Goal: Task Accomplishment & Management: Complete application form

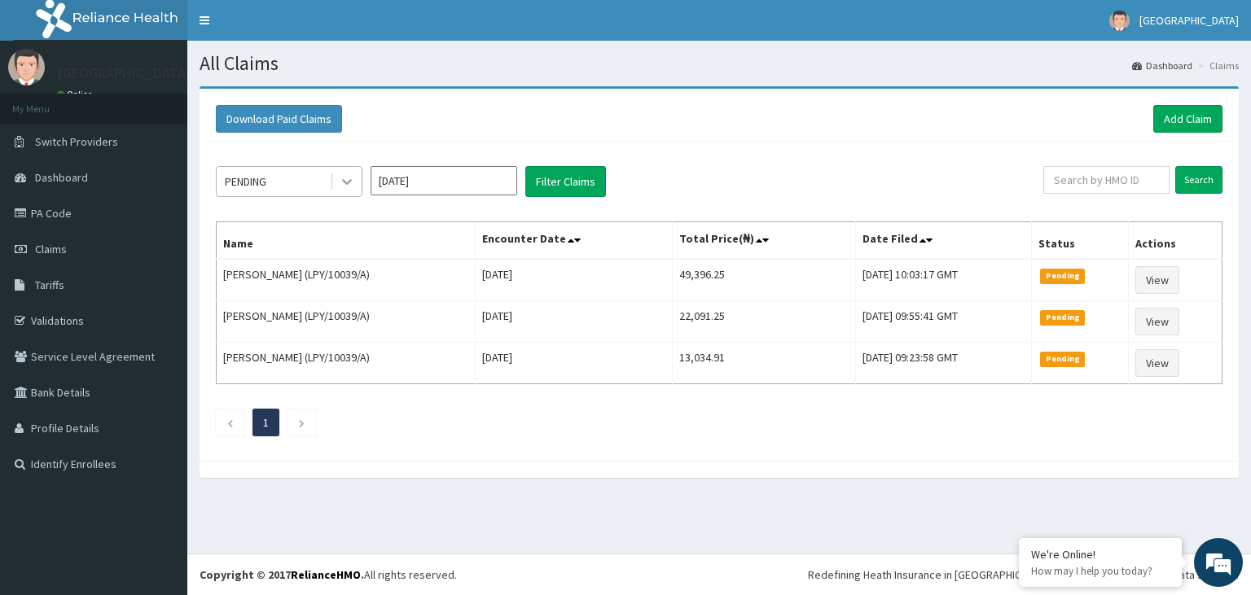
click at [347, 178] on icon at bounding box center [347, 181] width 16 height 16
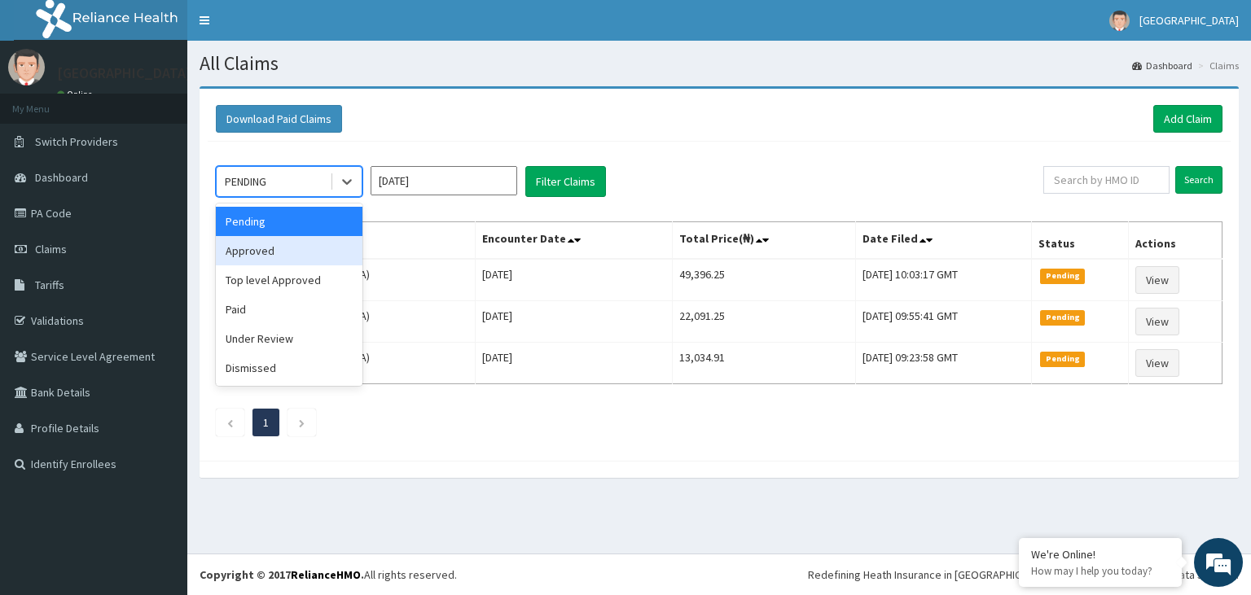
click at [304, 257] on div "Approved" at bounding box center [289, 250] width 147 height 29
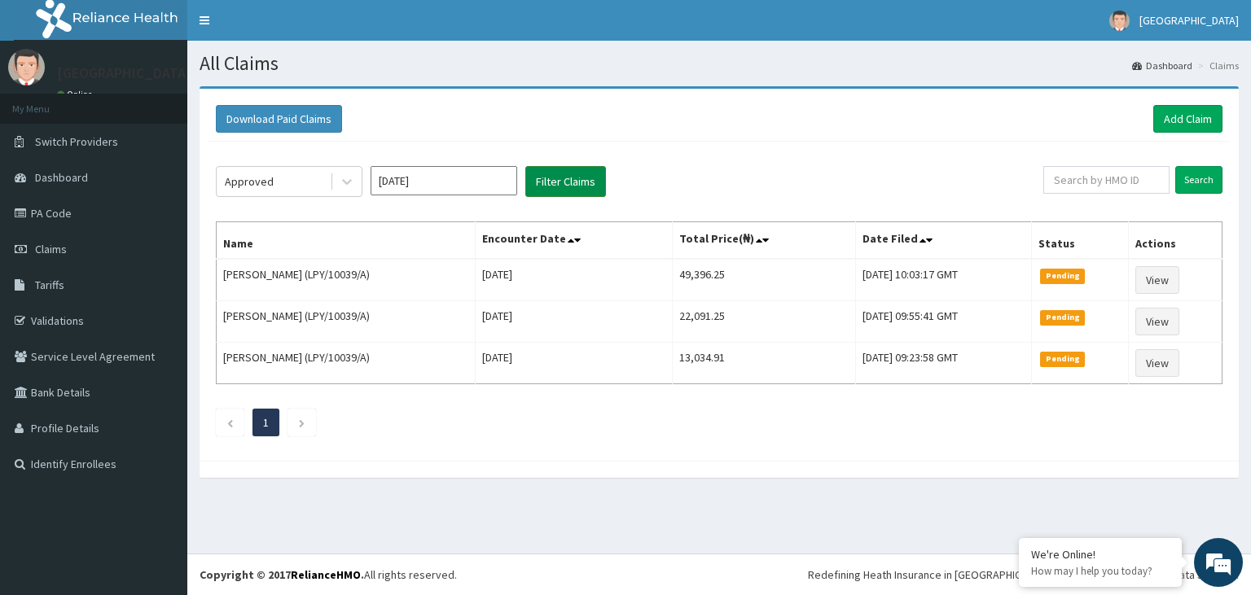
click at [557, 175] on button "Filter Claims" at bounding box center [565, 181] width 81 height 31
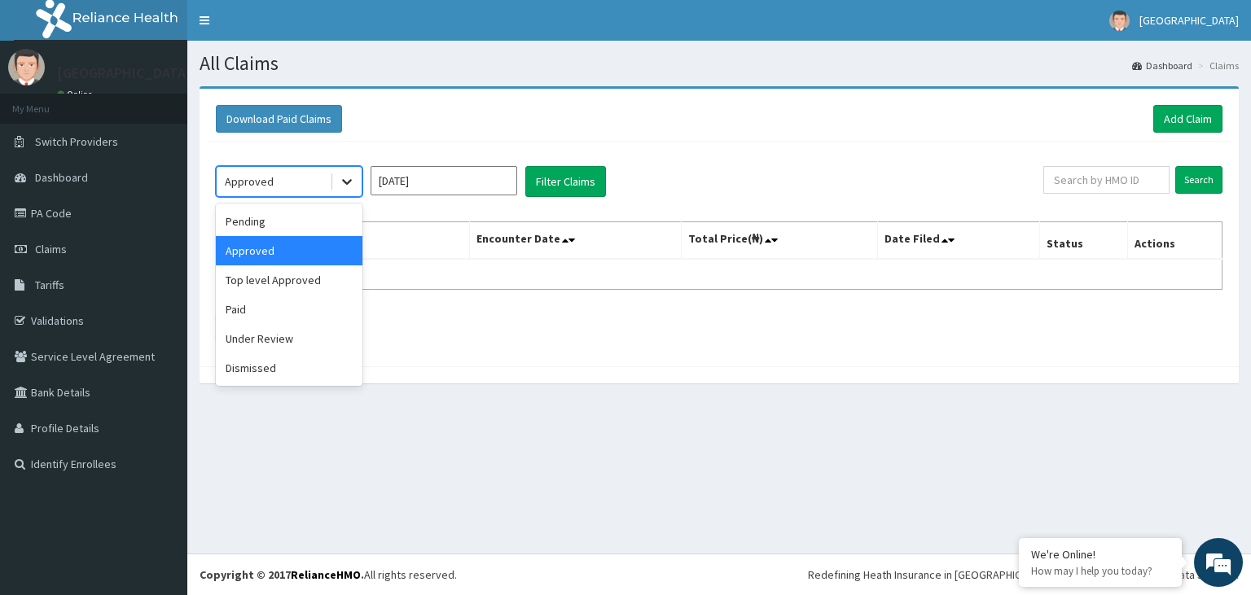
click at [348, 184] on icon at bounding box center [347, 181] width 16 height 16
click at [305, 314] on div "Paid" at bounding box center [289, 309] width 147 height 29
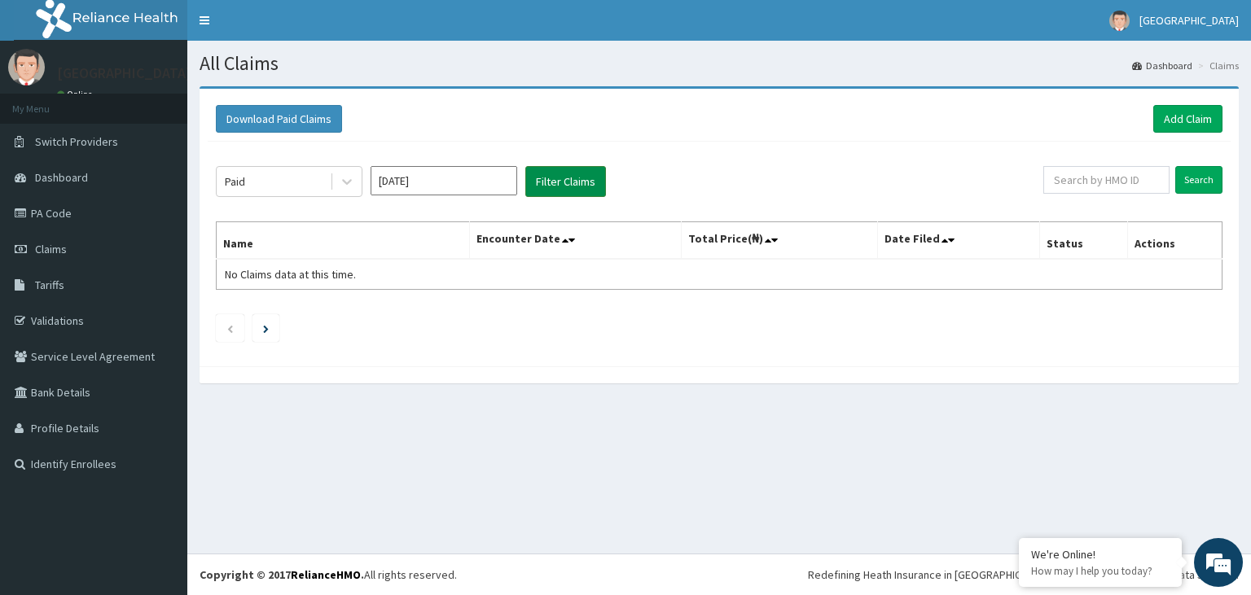
click at [550, 171] on button "Filter Claims" at bounding box center [565, 181] width 81 height 31
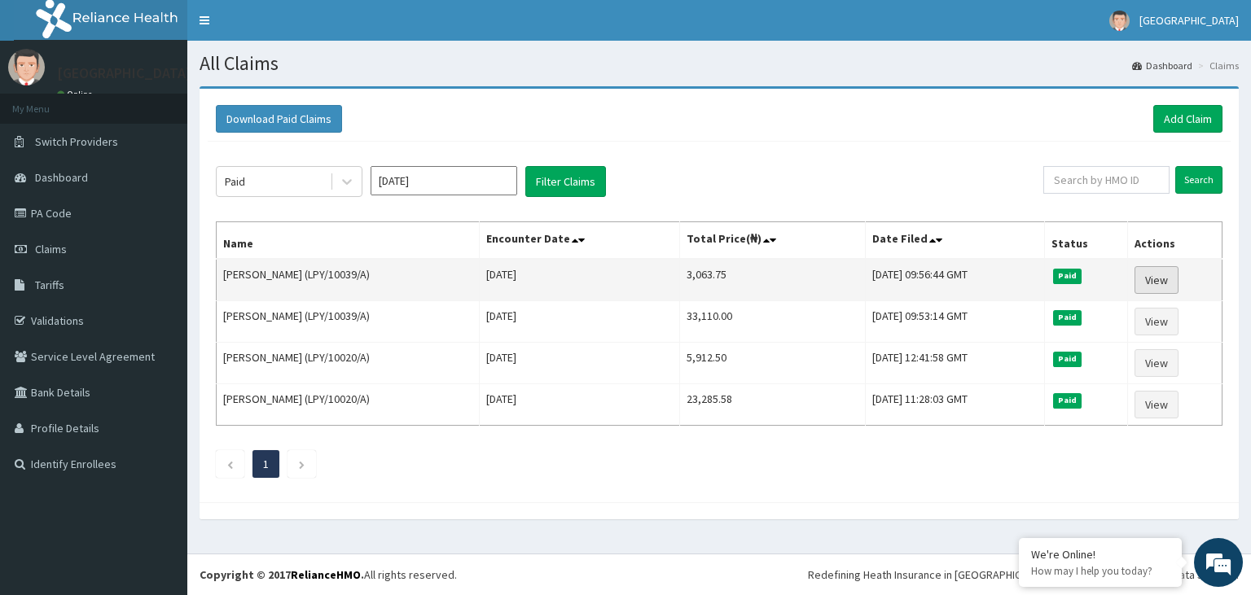
click at [1167, 279] on link "View" at bounding box center [1157, 280] width 44 height 28
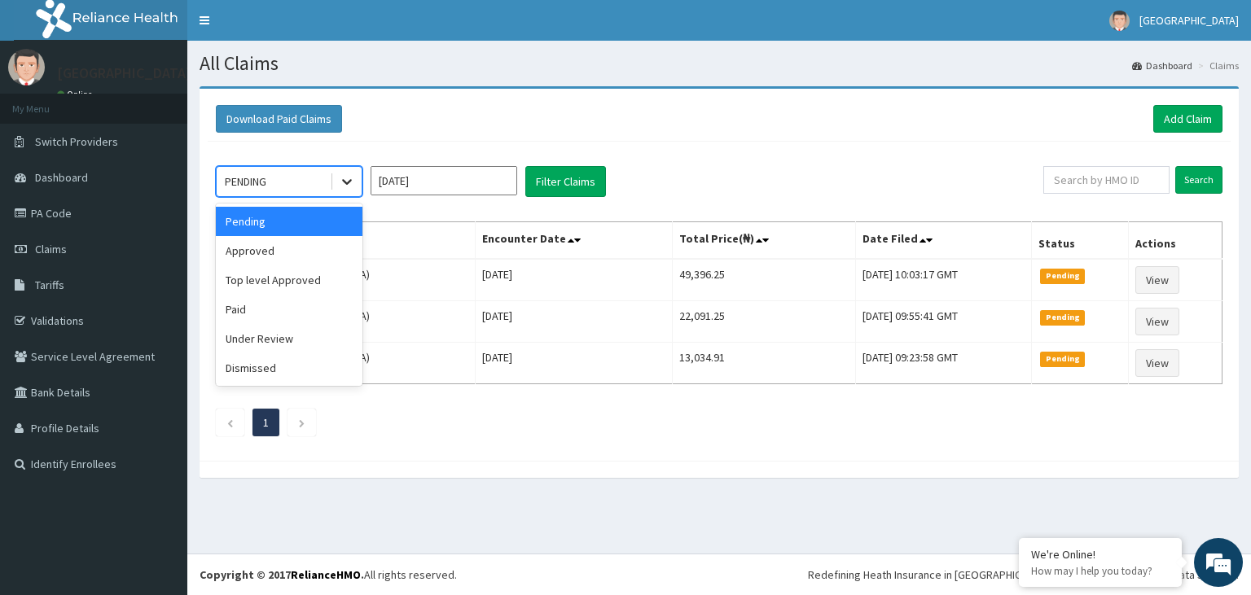
click at [350, 186] on icon at bounding box center [347, 181] width 16 height 16
click at [321, 303] on div "Paid" at bounding box center [289, 309] width 147 height 29
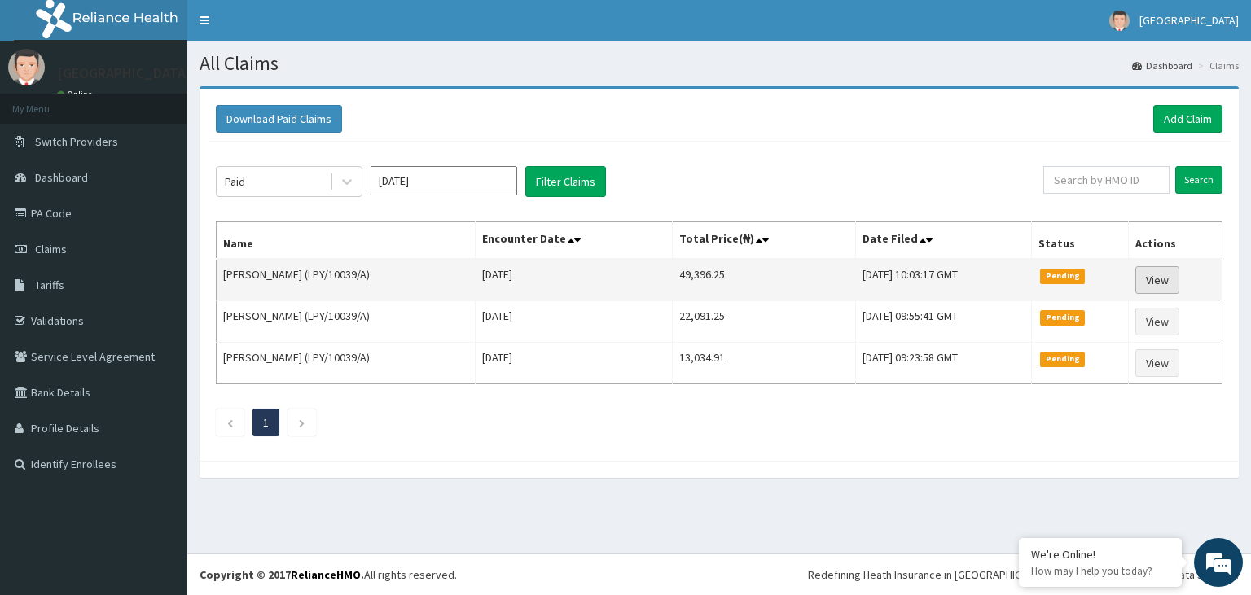
click at [1171, 279] on link "View" at bounding box center [1157, 280] width 44 height 28
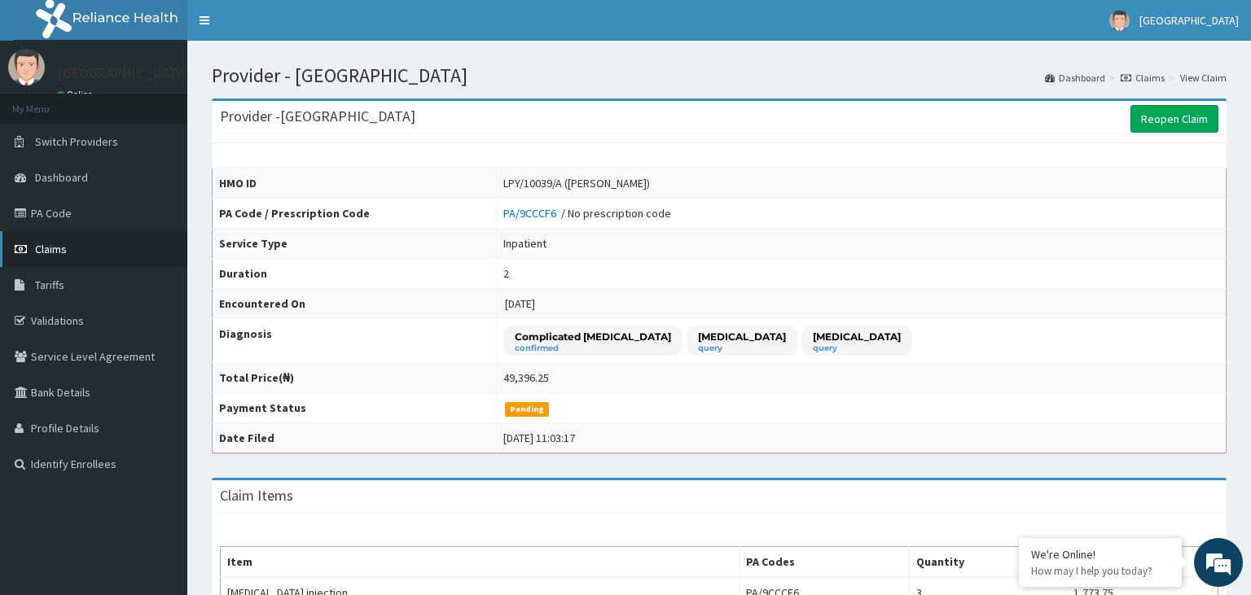
click at [64, 248] on span "Claims" at bounding box center [51, 249] width 32 height 15
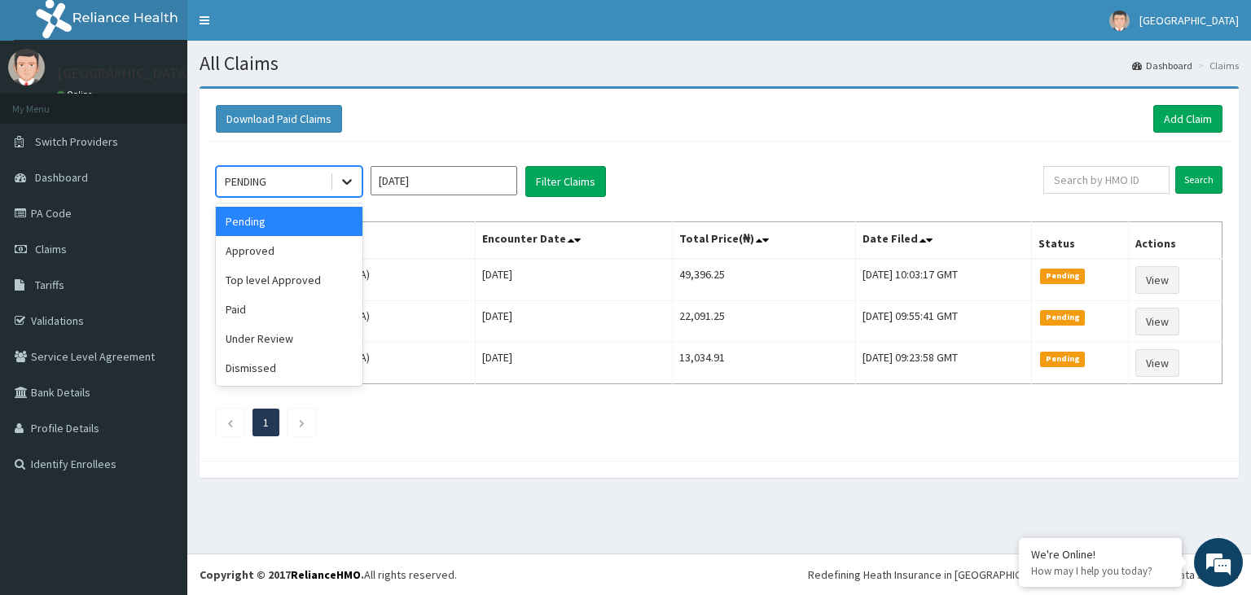
click at [345, 183] on icon at bounding box center [347, 181] width 16 height 16
click at [298, 280] on div "Top level Approved" at bounding box center [289, 280] width 147 height 29
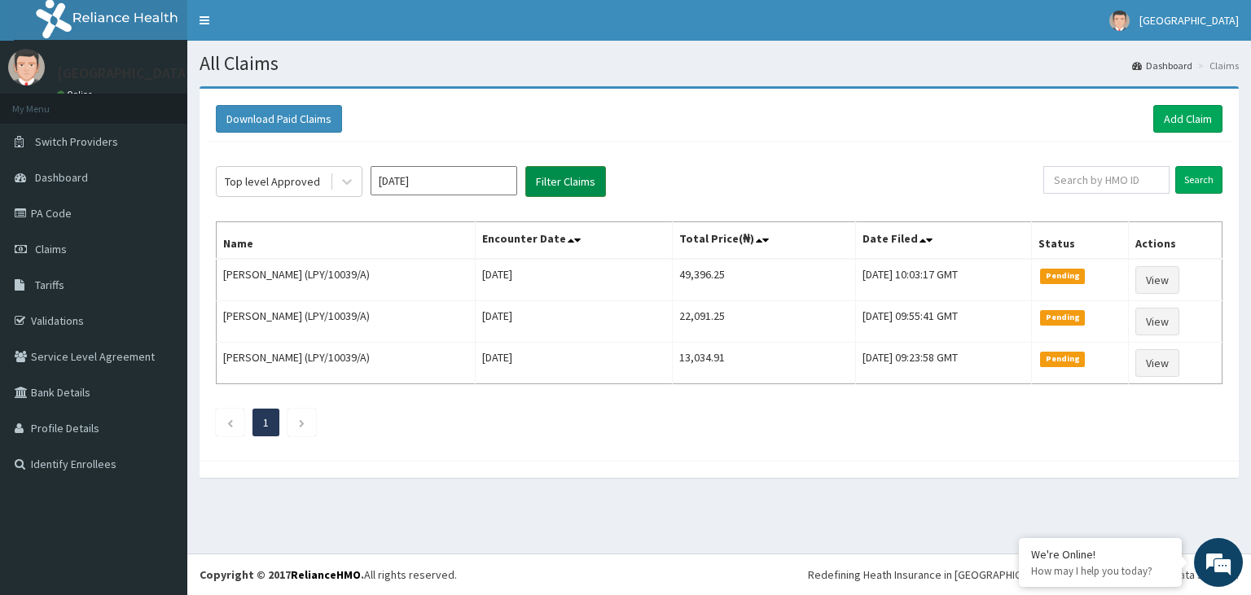
click at [564, 174] on button "Filter Claims" at bounding box center [565, 181] width 81 height 31
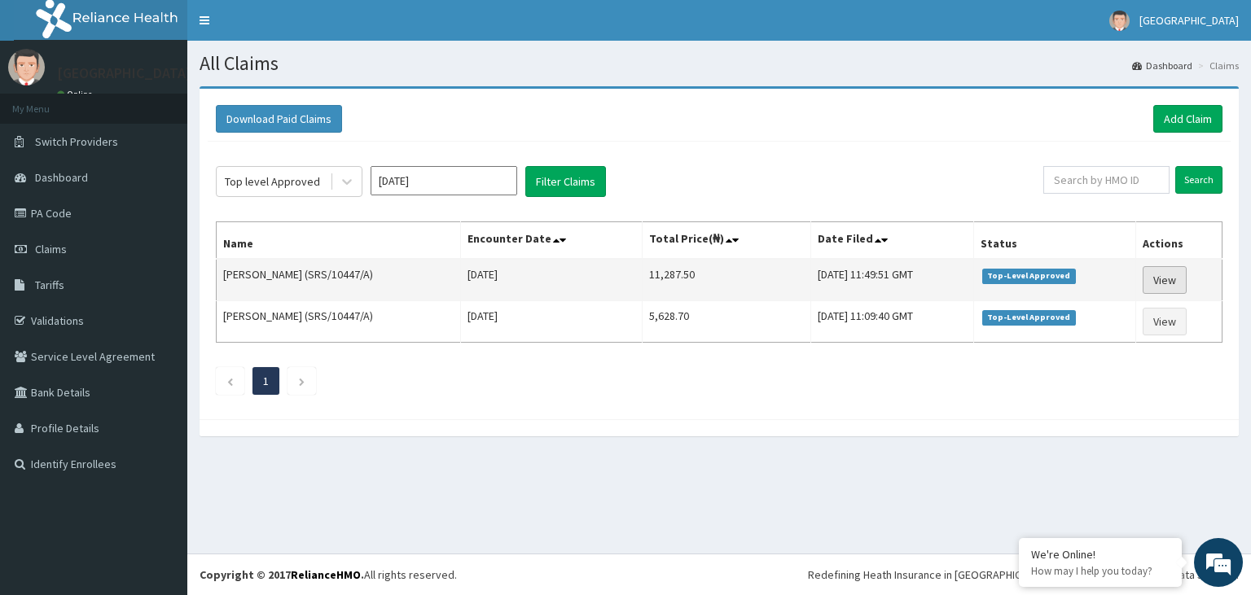
click at [1167, 279] on link "View" at bounding box center [1165, 280] width 44 height 28
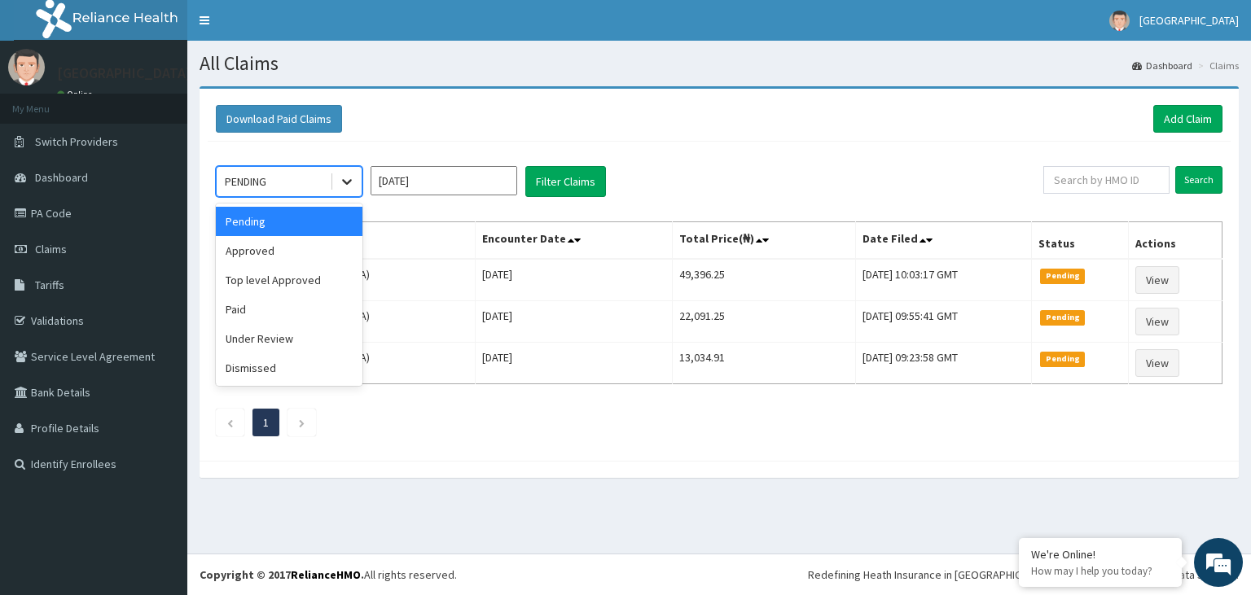
click at [346, 182] on icon at bounding box center [347, 183] width 10 height 6
click at [292, 249] on div "Approved" at bounding box center [289, 250] width 147 height 29
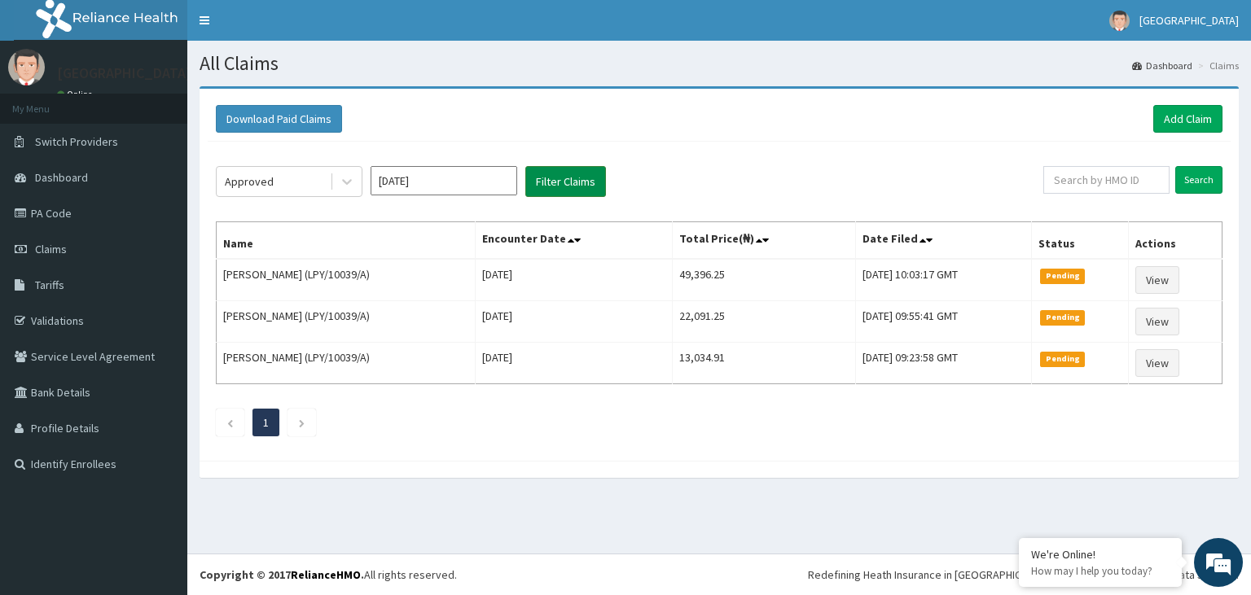
click at [559, 179] on button "Filter Claims" at bounding box center [565, 181] width 81 height 31
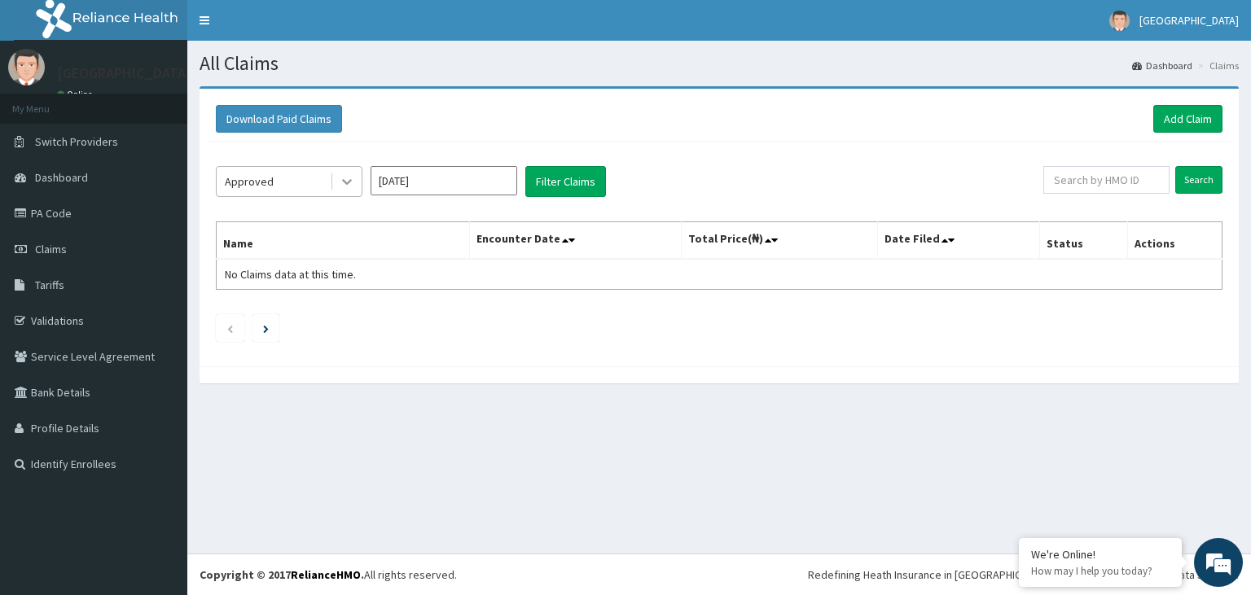
click at [350, 186] on icon at bounding box center [347, 181] width 16 height 16
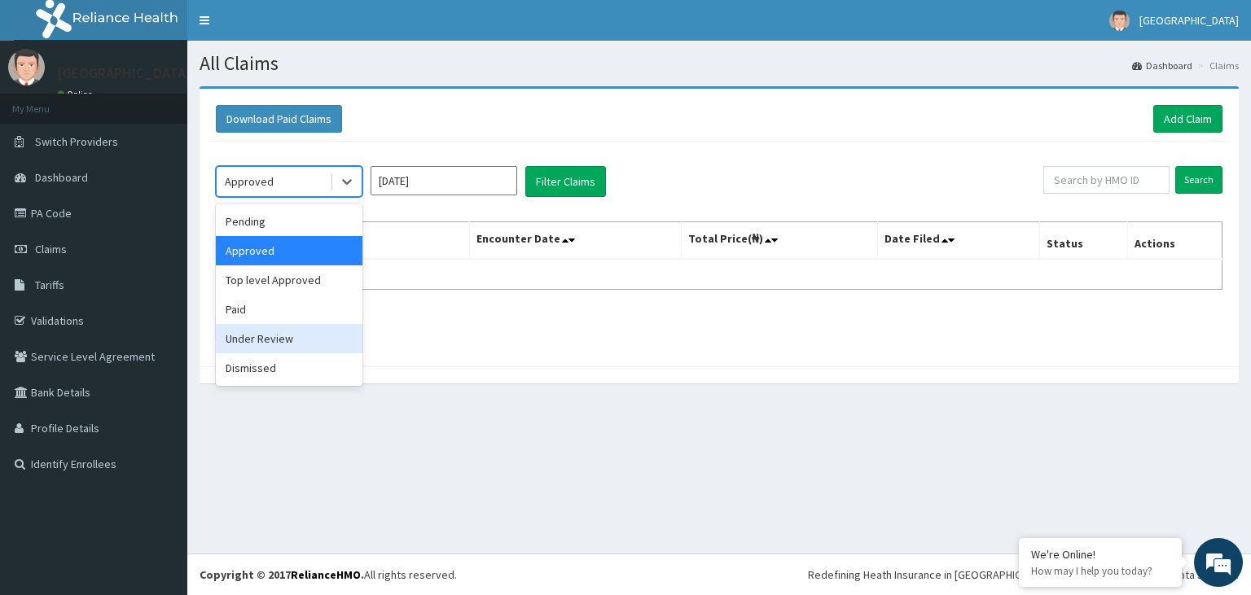
click at [308, 343] on div "Under Review" at bounding box center [289, 338] width 147 height 29
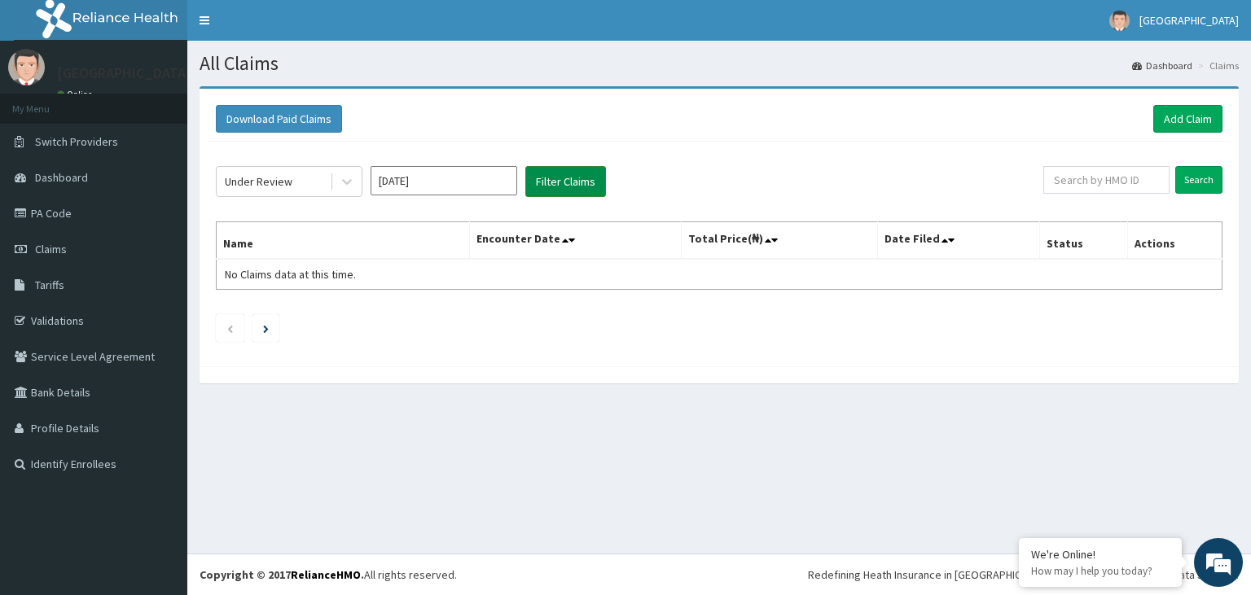
click at [566, 176] on button "Filter Claims" at bounding box center [565, 181] width 81 height 31
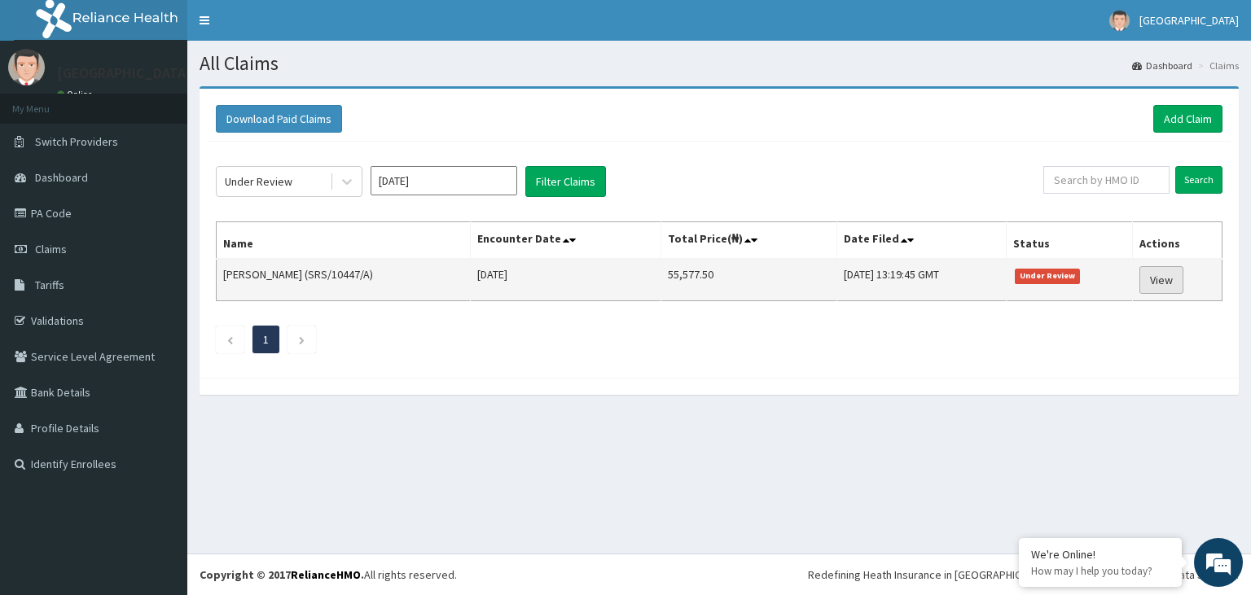
click at [1171, 280] on link "View" at bounding box center [1161, 280] width 44 height 28
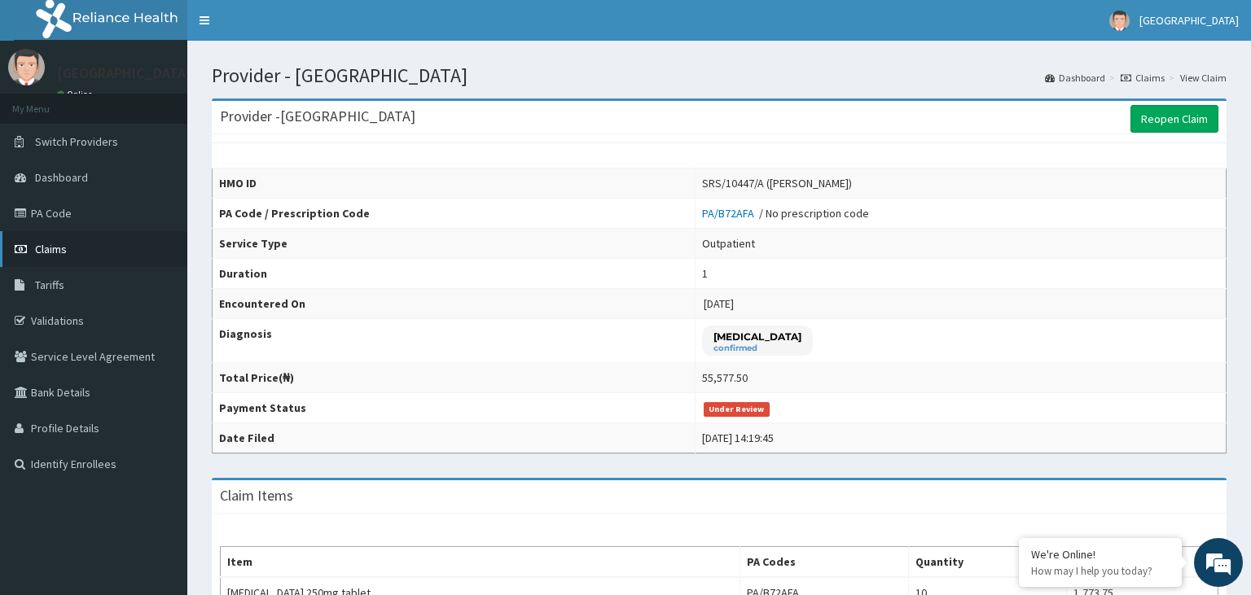
click at [59, 255] on span "Claims" at bounding box center [51, 249] width 32 height 15
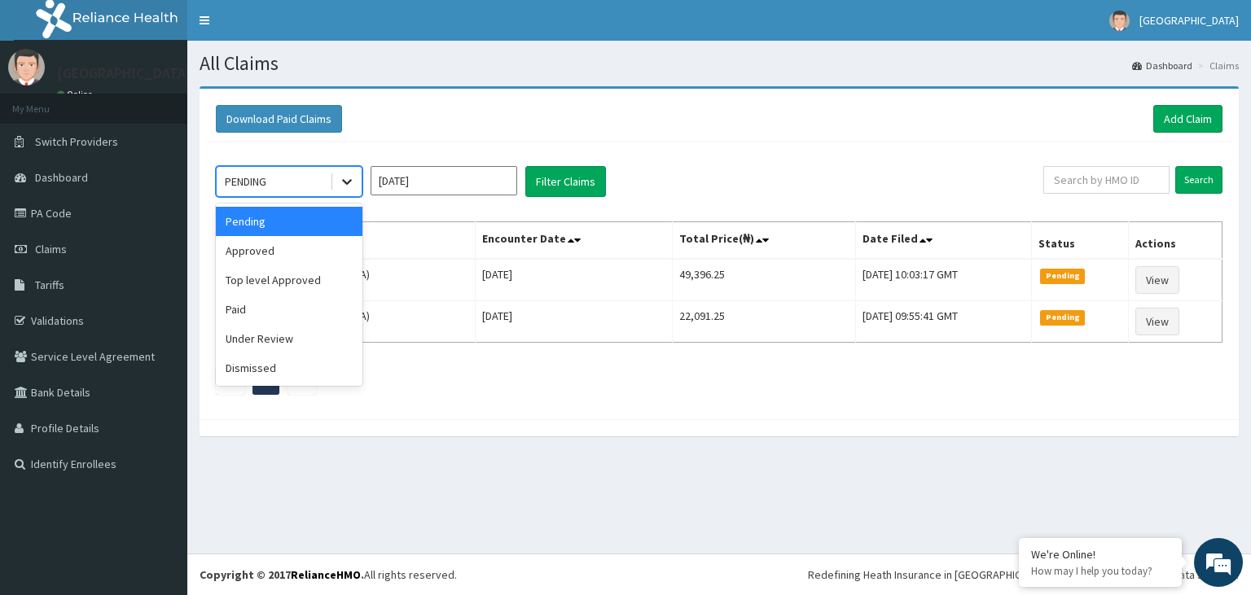
click at [353, 188] on icon at bounding box center [347, 181] width 16 height 16
click at [311, 302] on div "Paid" at bounding box center [289, 309] width 147 height 29
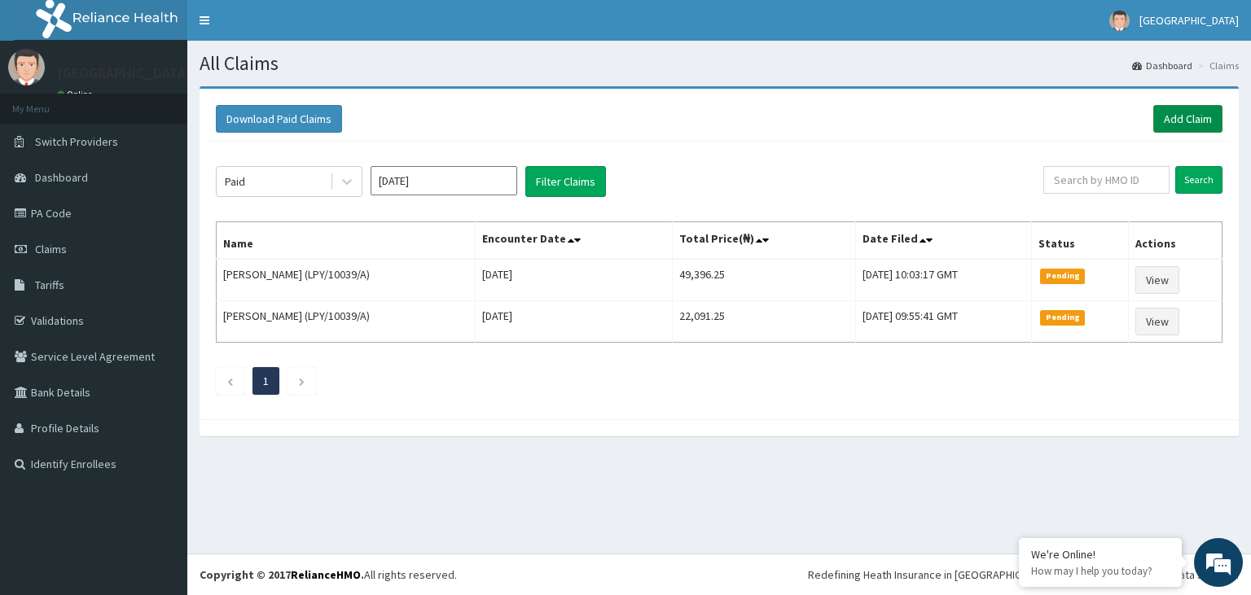
click at [1186, 115] on link "Add Claim" at bounding box center [1187, 119] width 69 height 28
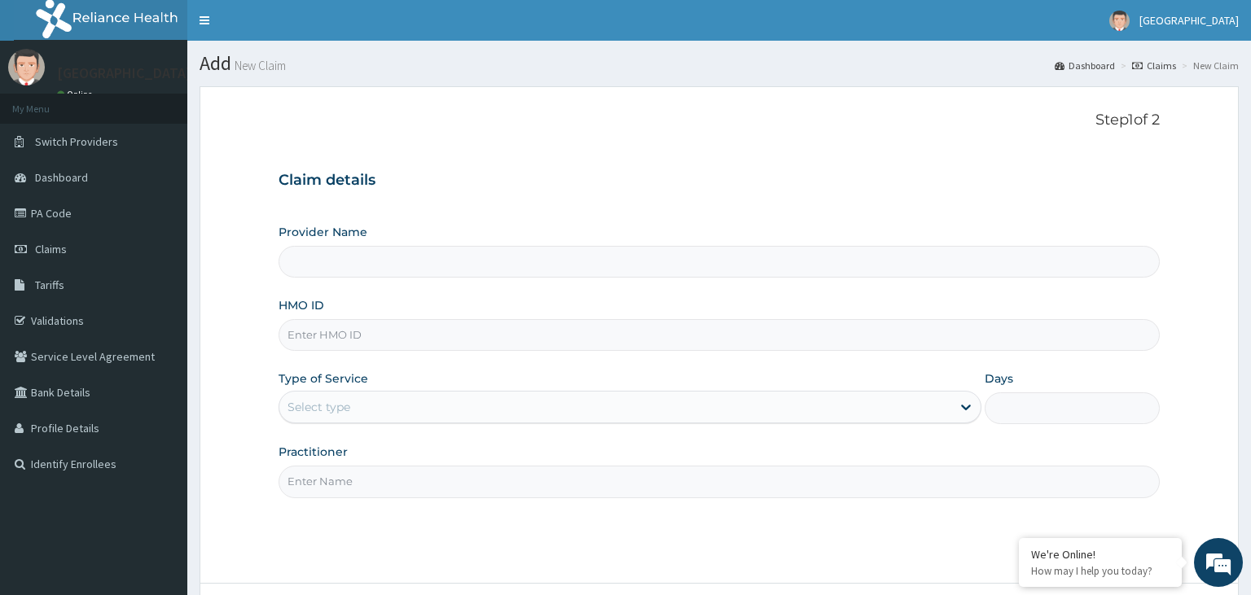
type input "[GEOGRAPHIC_DATA]"
click at [70, 249] on link "Claims" at bounding box center [93, 249] width 187 height 36
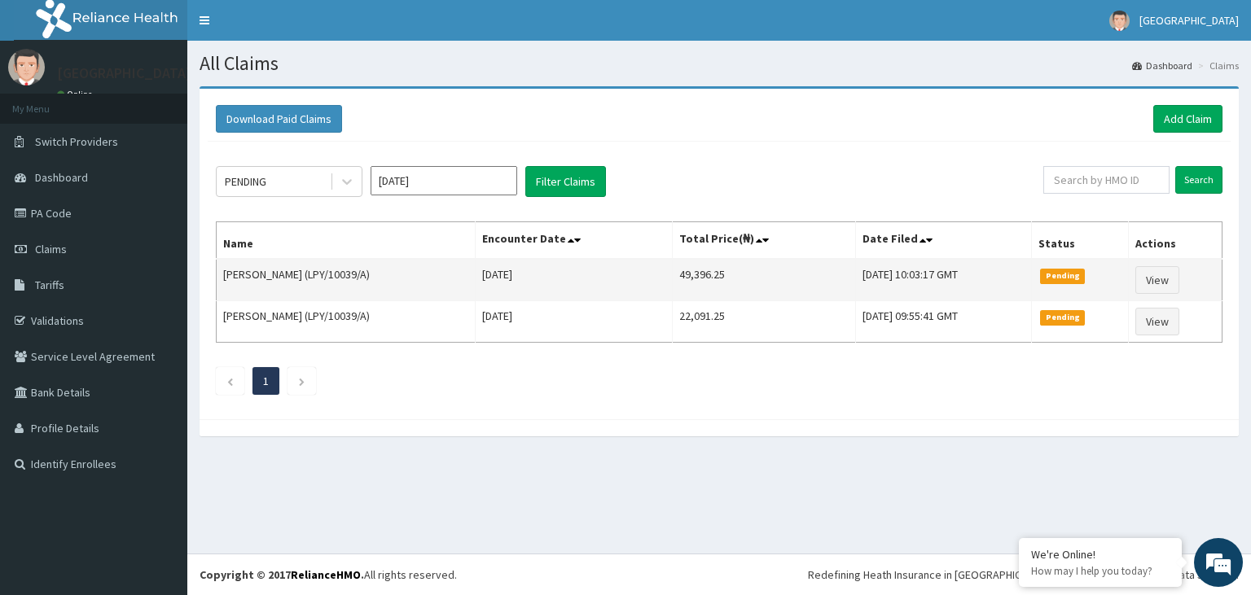
click at [855, 279] on td "Thu, 14 Aug 2025 10:03:17 GMT" at bounding box center [943, 280] width 176 height 42
click at [1166, 279] on link "View" at bounding box center [1157, 280] width 44 height 28
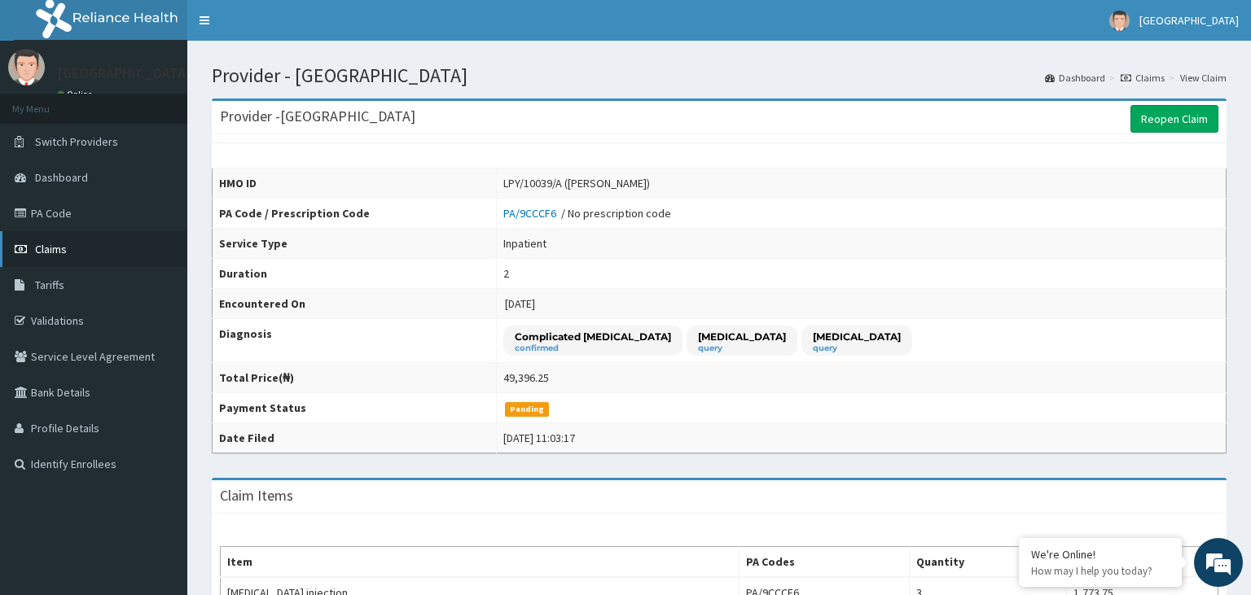
click at [62, 250] on span "Claims" at bounding box center [51, 249] width 32 height 15
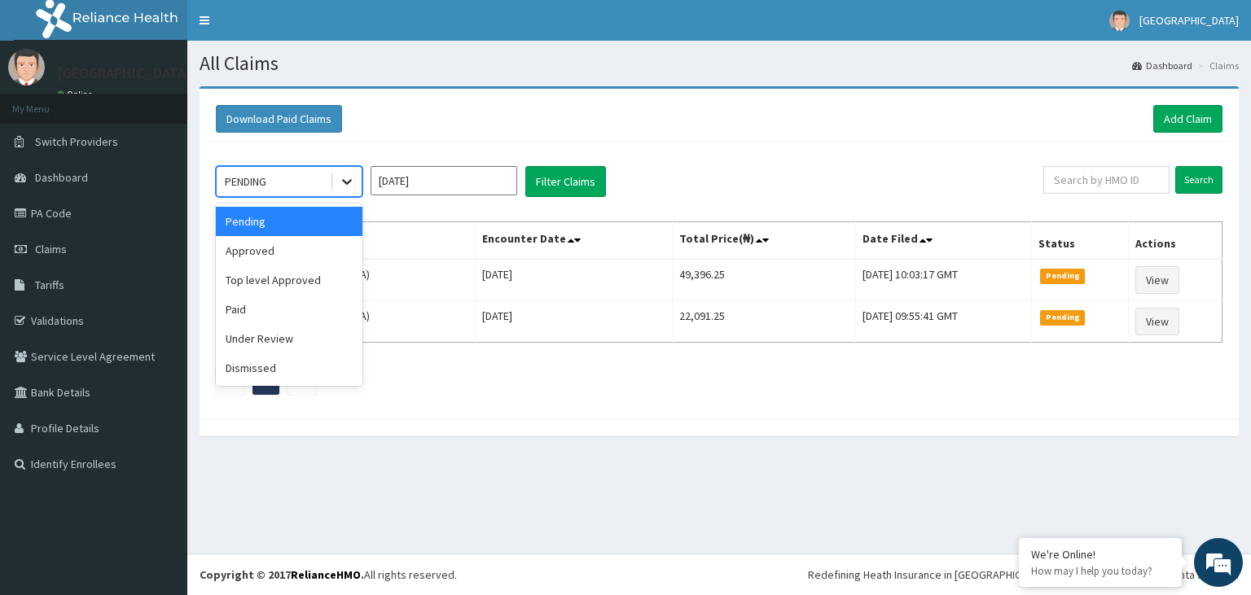
click at [345, 184] on icon at bounding box center [347, 181] width 16 height 16
click at [261, 316] on div "Paid" at bounding box center [289, 309] width 147 height 29
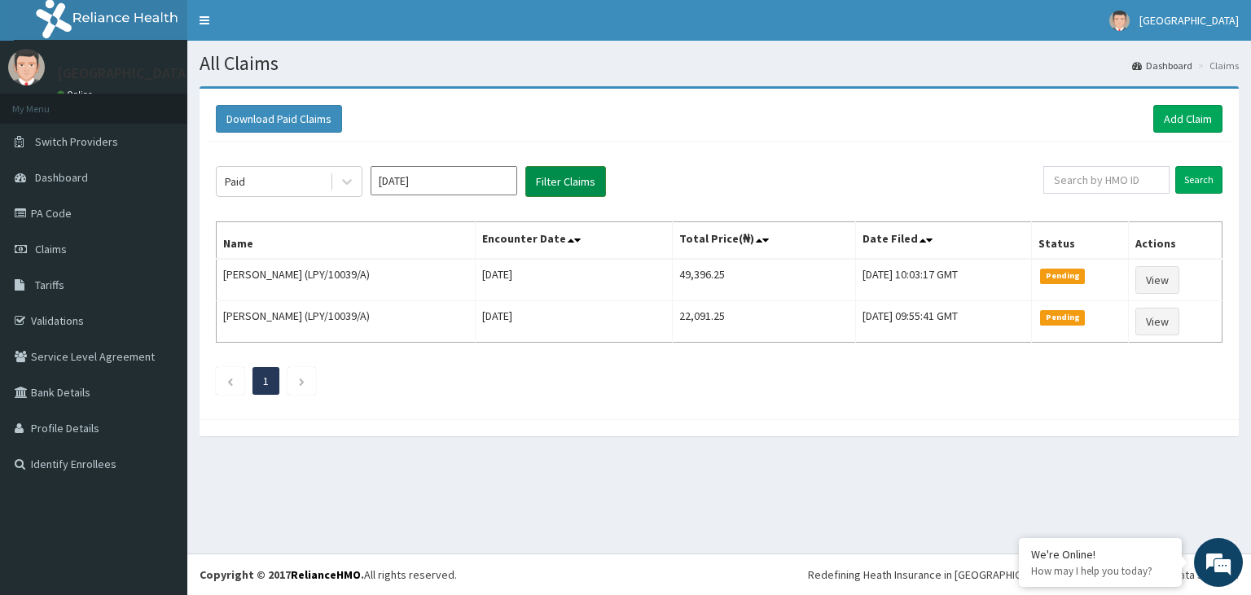
click at [572, 177] on button "Filter Claims" at bounding box center [565, 181] width 81 height 31
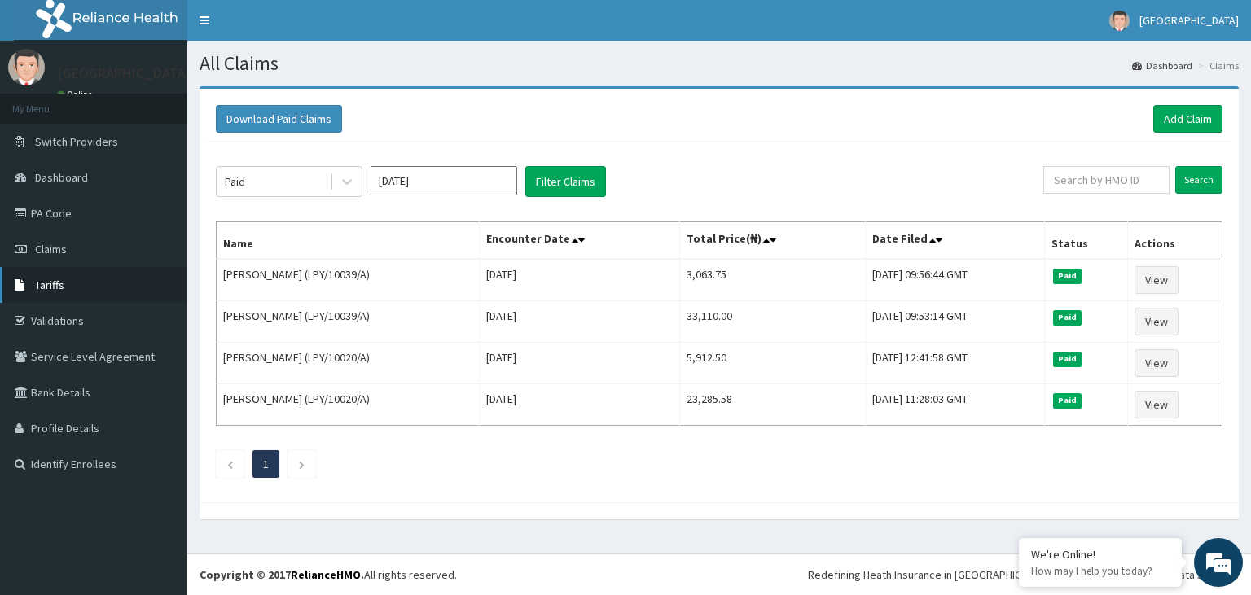
click at [48, 286] on span "Tariffs" at bounding box center [49, 285] width 29 height 15
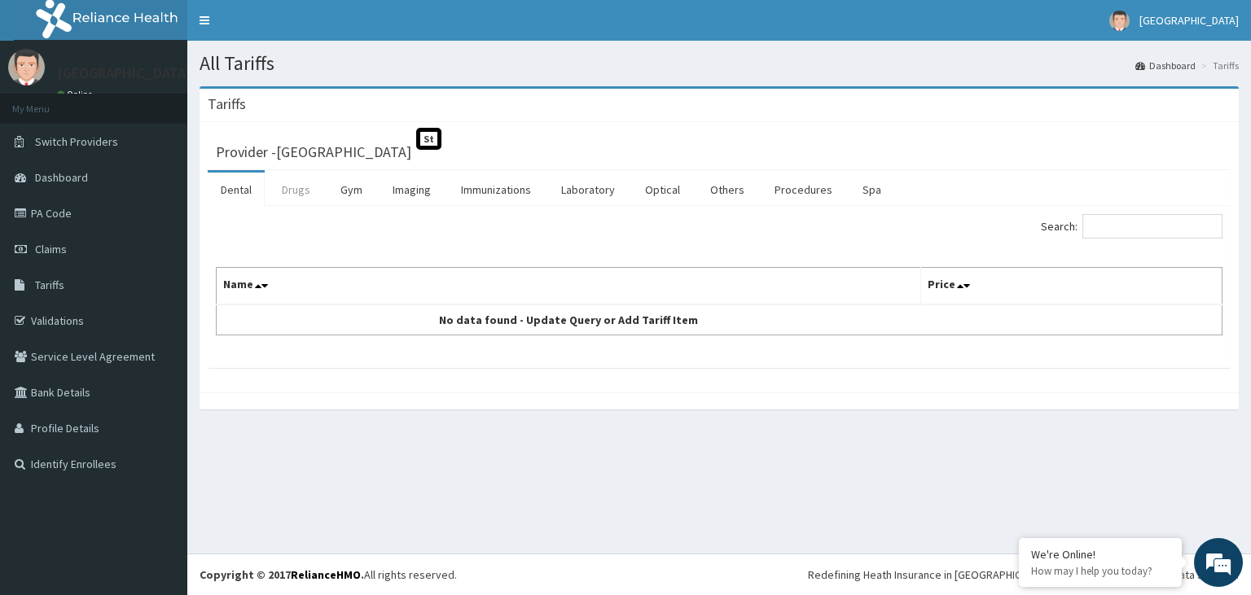
click at [301, 192] on link "Drugs" at bounding box center [296, 190] width 55 height 34
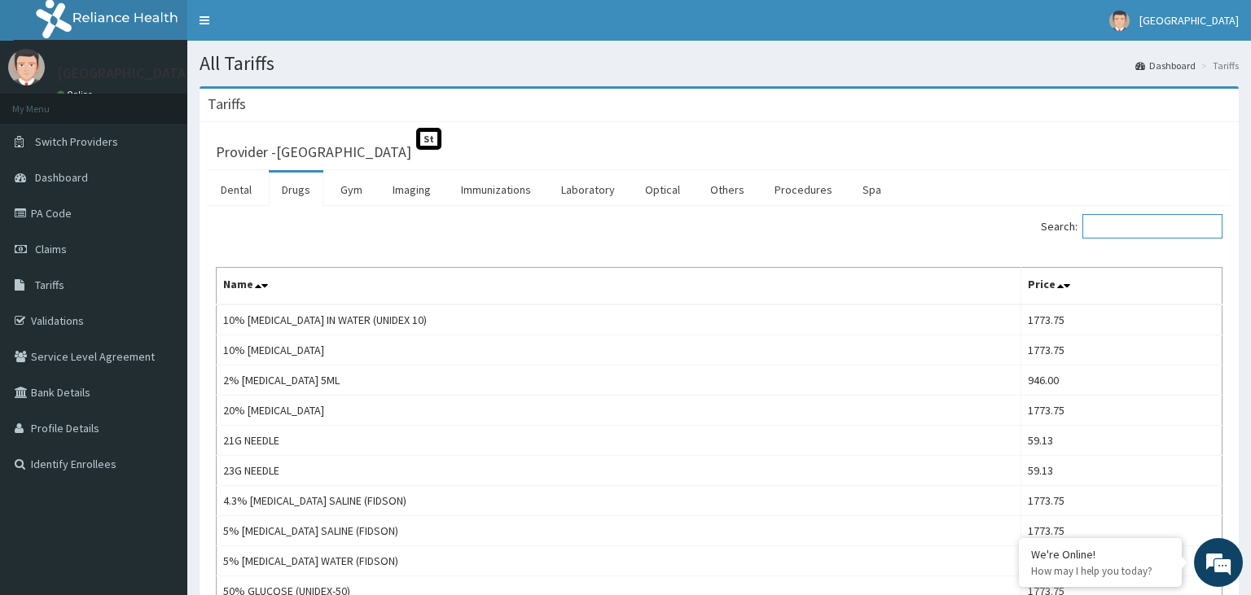
click at [1139, 228] on input "Search:" at bounding box center [1152, 226] width 140 height 24
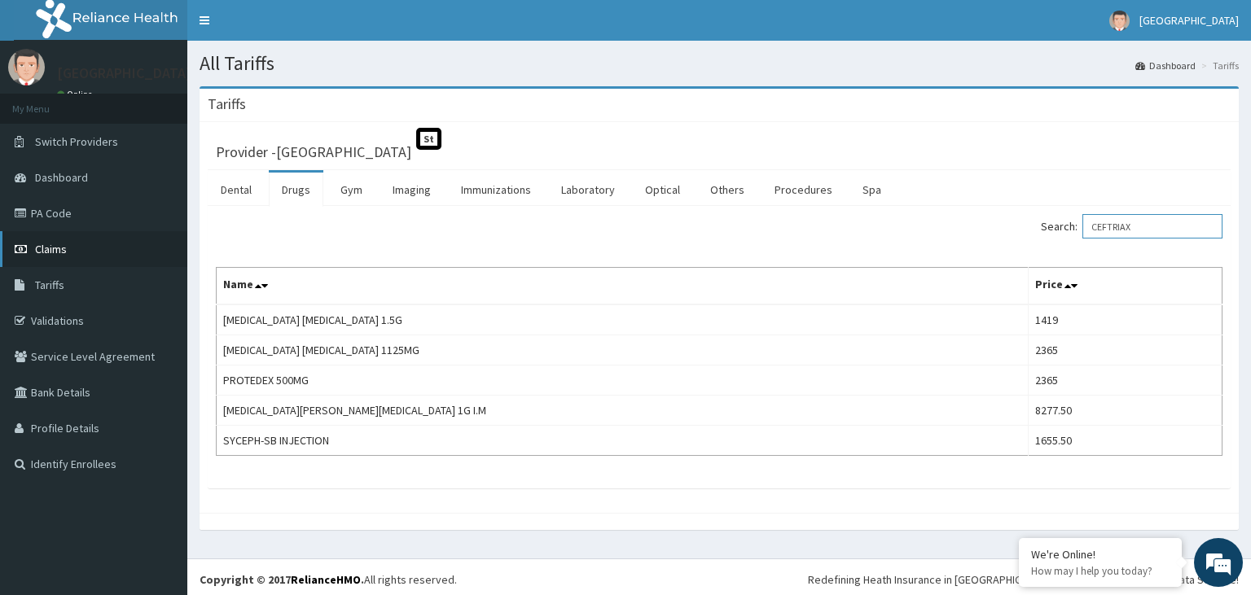
type input "CEFTRIAX"
click at [55, 249] on span "Claims" at bounding box center [51, 249] width 32 height 15
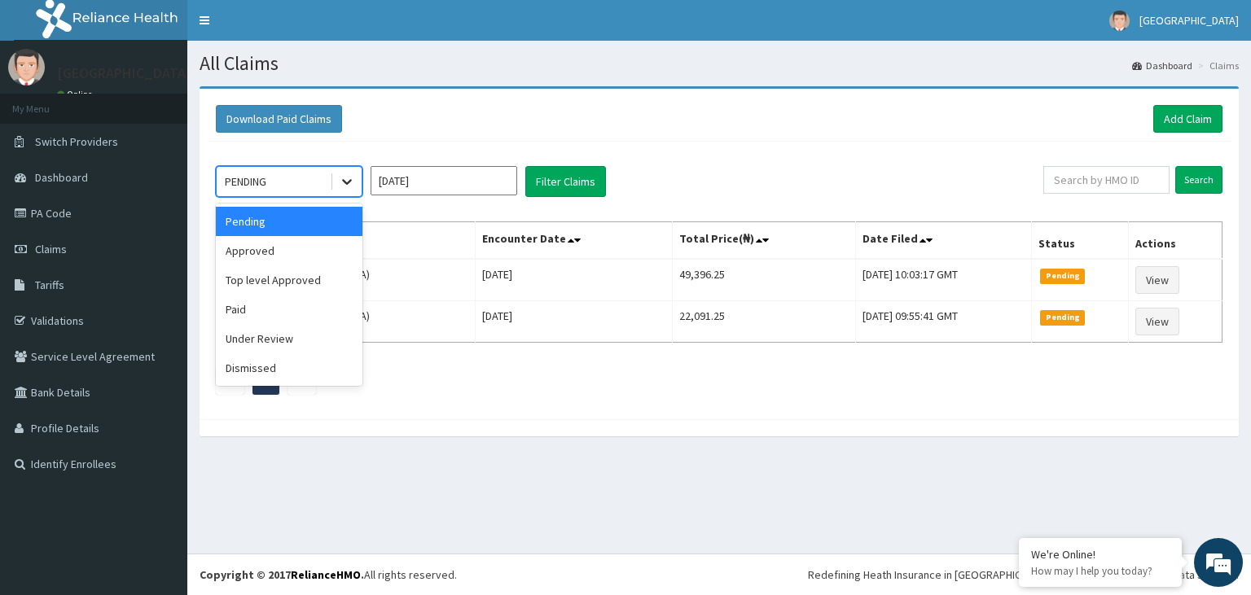
click at [349, 187] on icon at bounding box center [347, 181] width 16 height 16
click at [283, 334] on div "Under Review" at bounding box center [289, 338] width 147 height 29
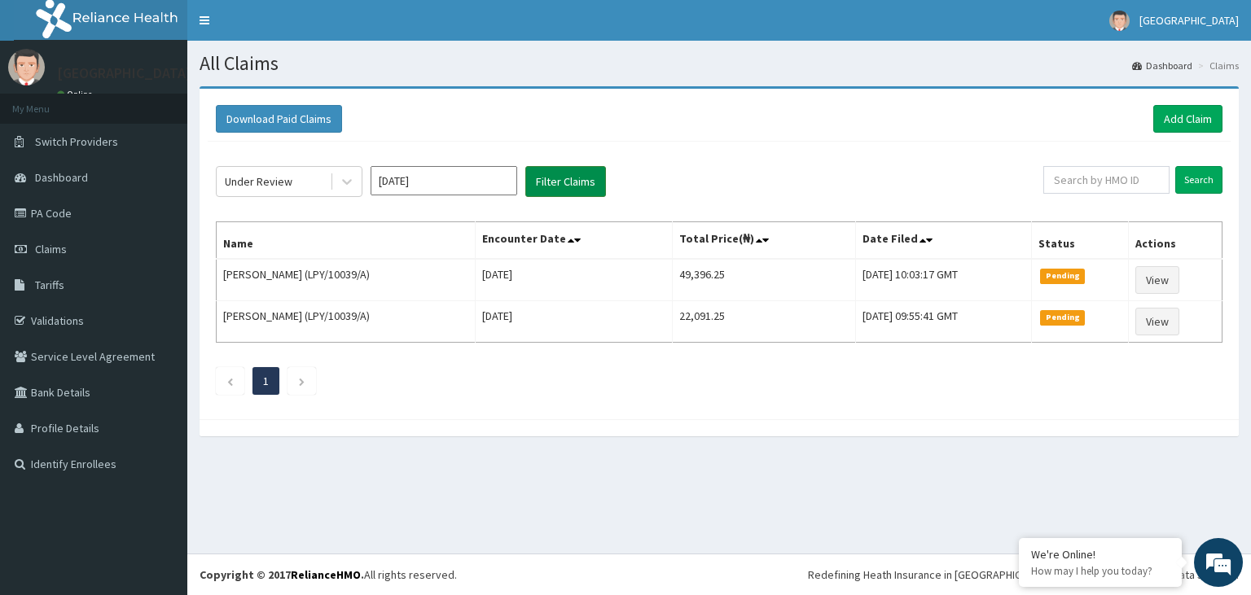
click at [575, 184] on button "Filter Claims" at bounding box center [565, 181] width 81 height 31
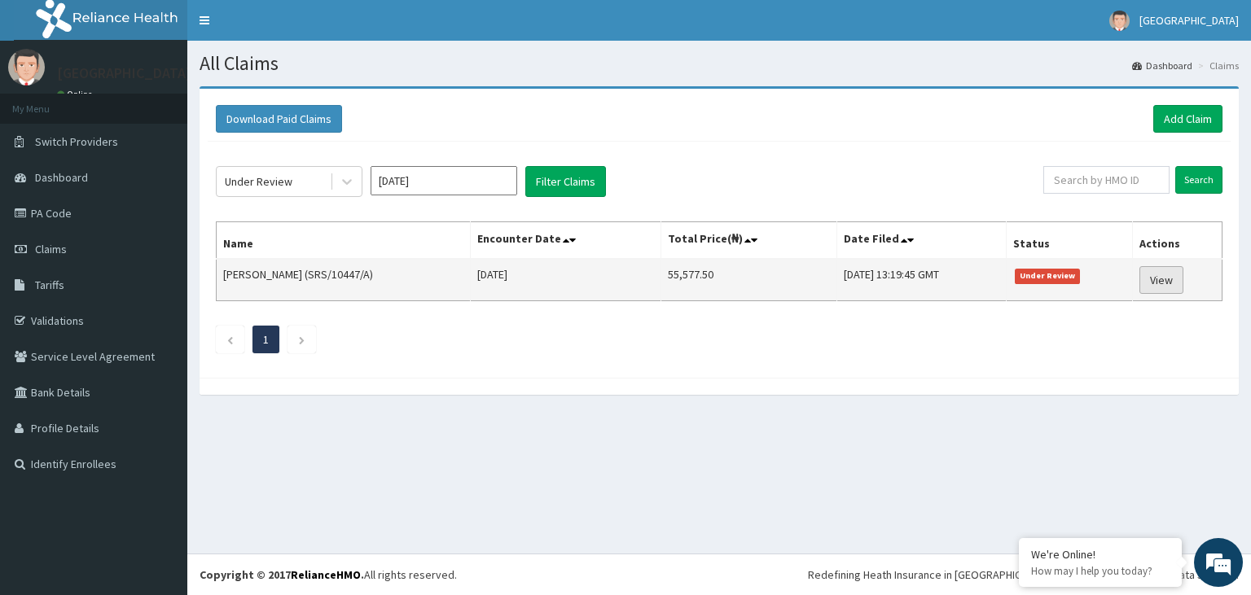
click at [1161, 279] on link "View" at bounding box center [1161, 280] width 44 height 28
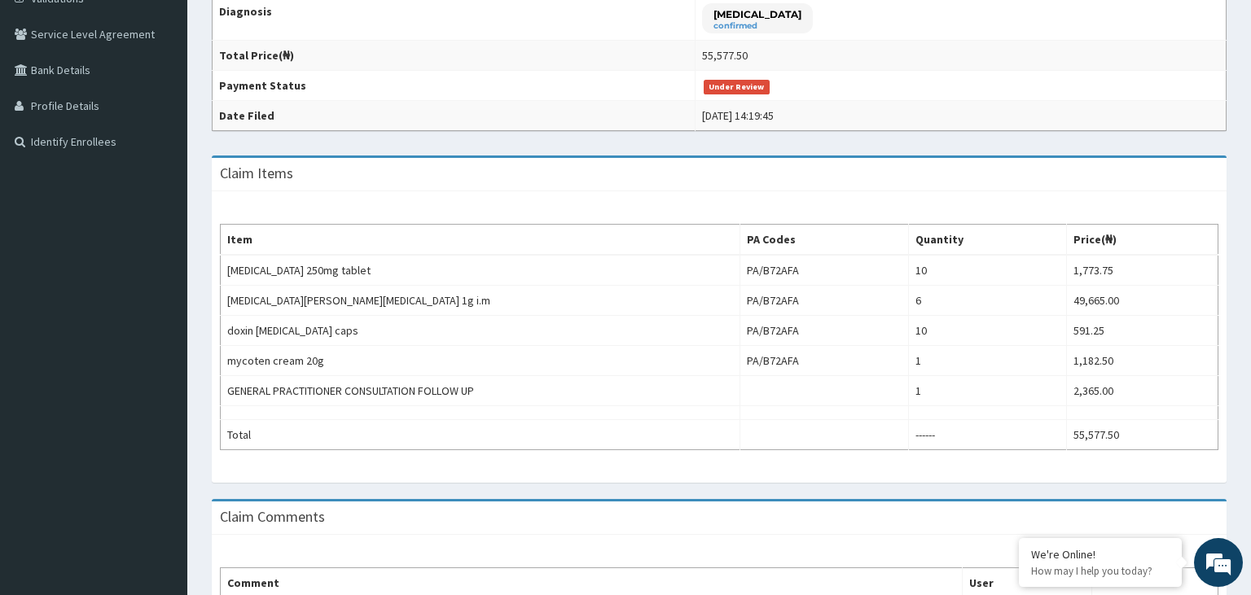
scroll to position [483, 0]
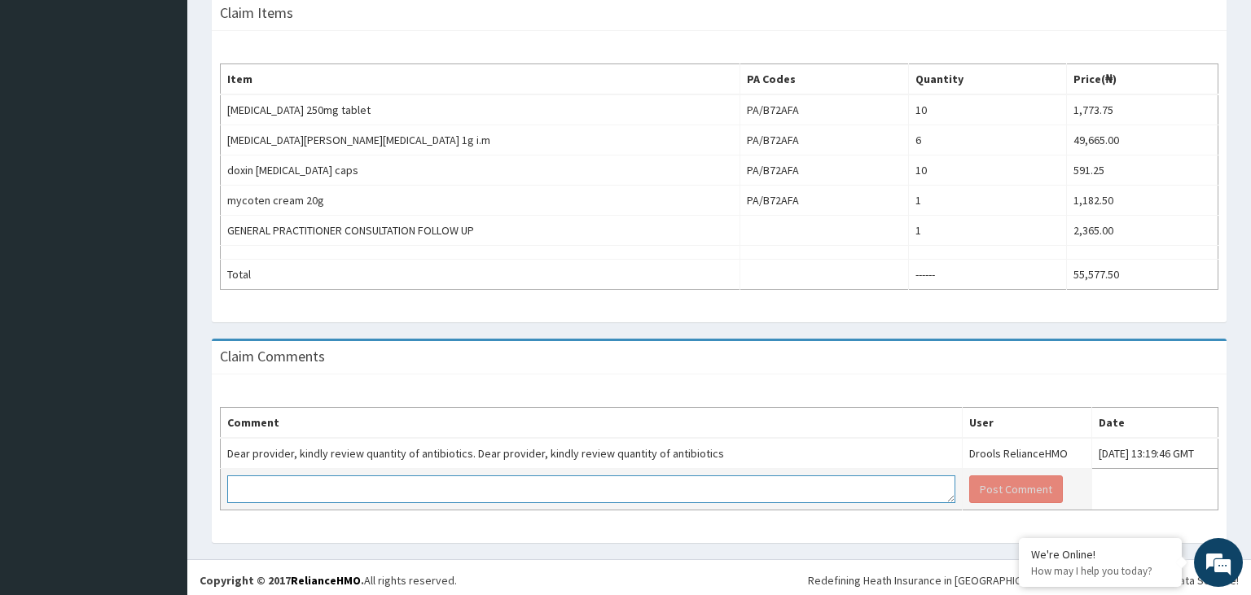
click at [356, 485] on textarea at bounding box center [591, 490] width 728 height 28
type textarea "T"
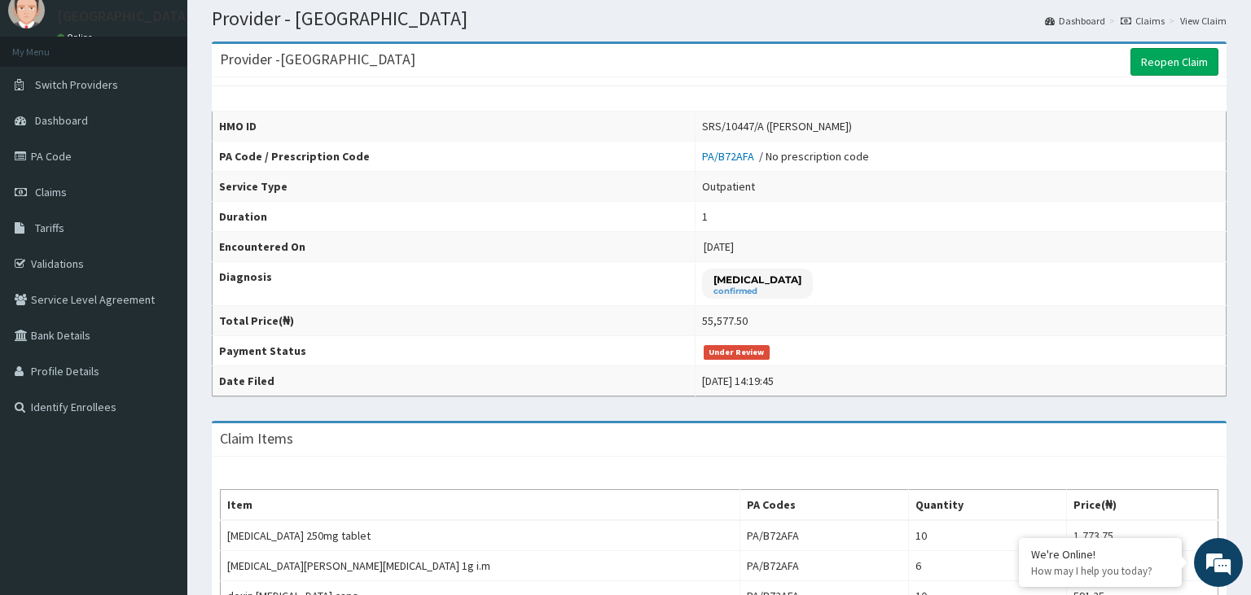
scroll to position [39, 0]
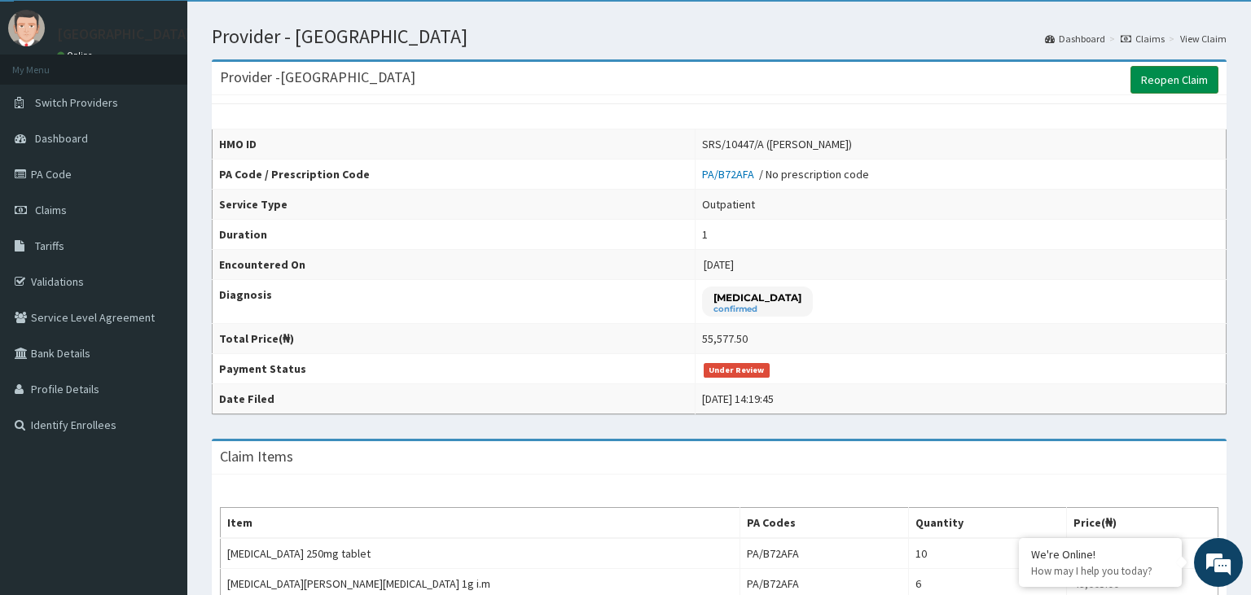
click at [1178, 80] on link "Reopen Claim" at bounding box center [1175, 80] width 88 height 28
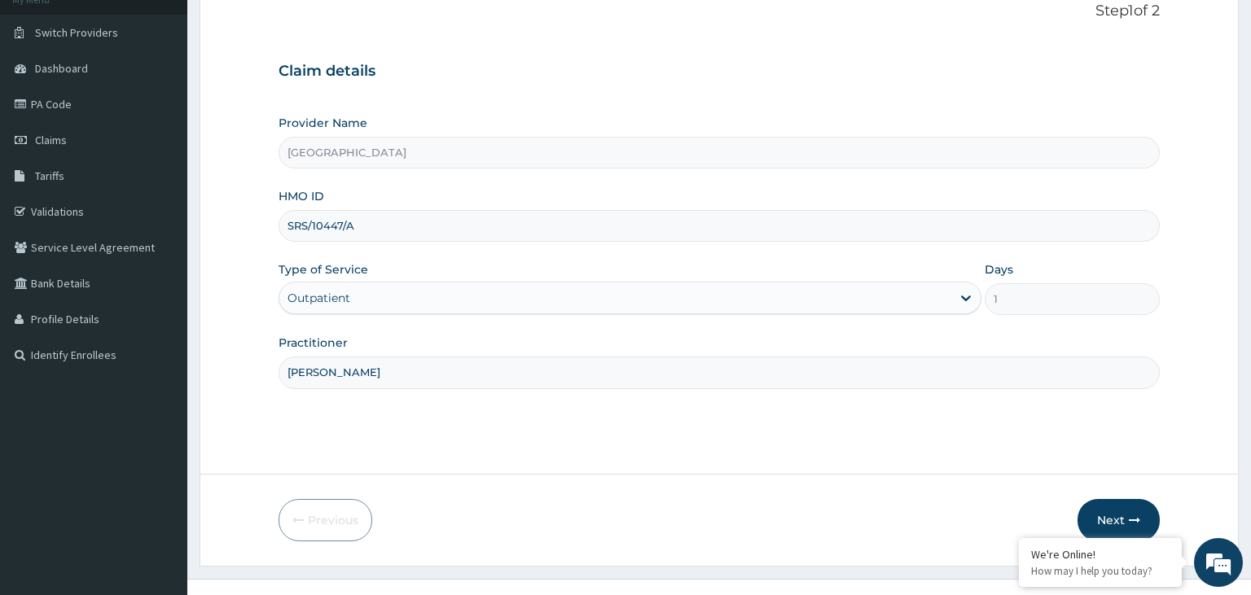
scroll to position [134, 0]
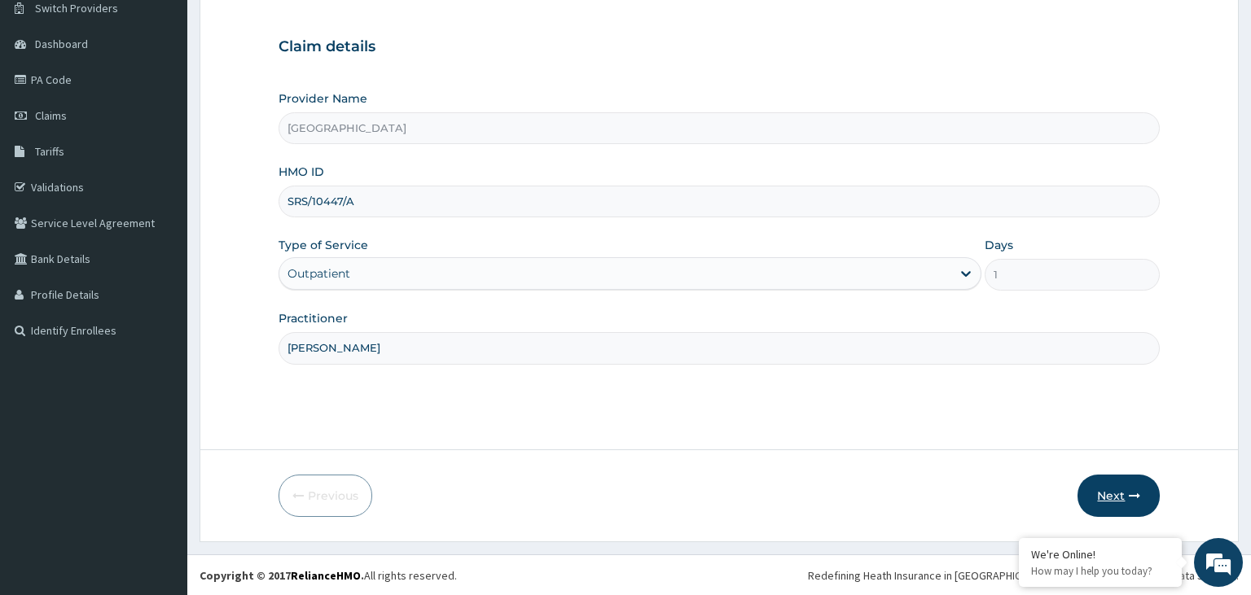
click at [1116, 500] on button "Next" at bounding box center [1119, 496] width 82 height 42
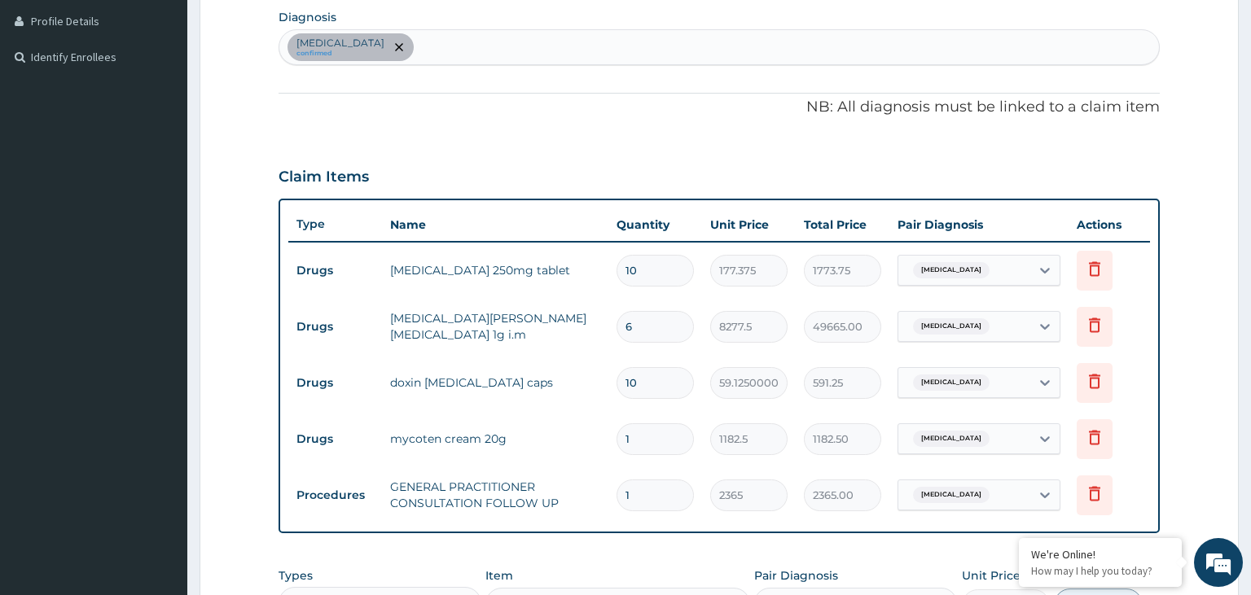
scroll to position [411, 0]
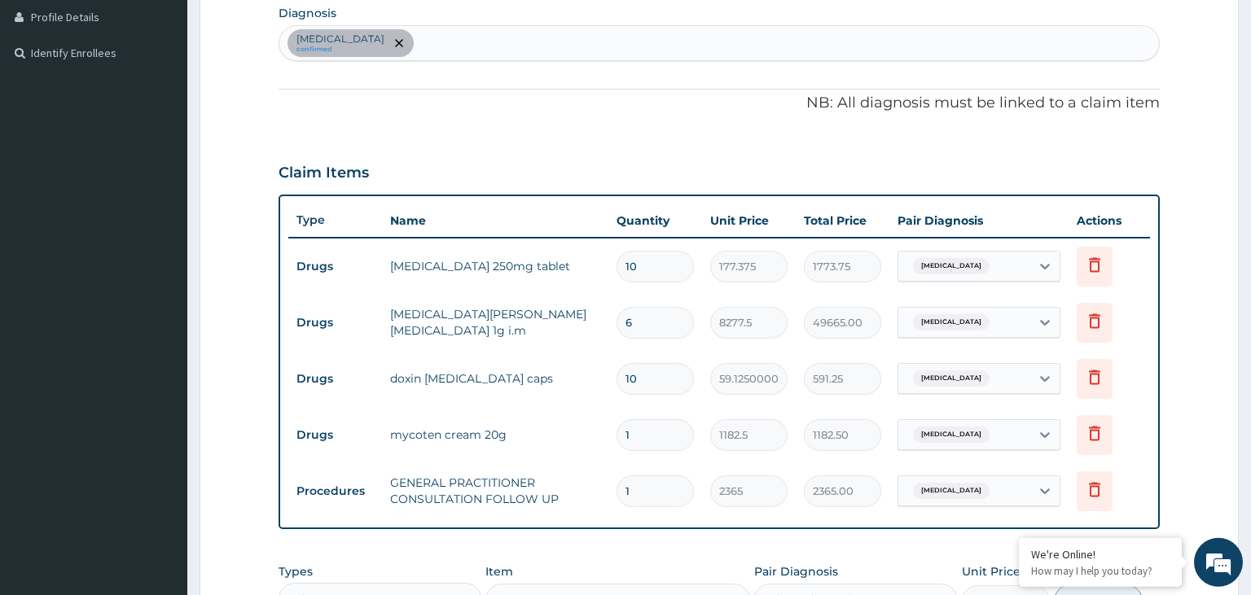
click at [661, 322] on input "6" at bounding box center [655, 323] width 77 height 32
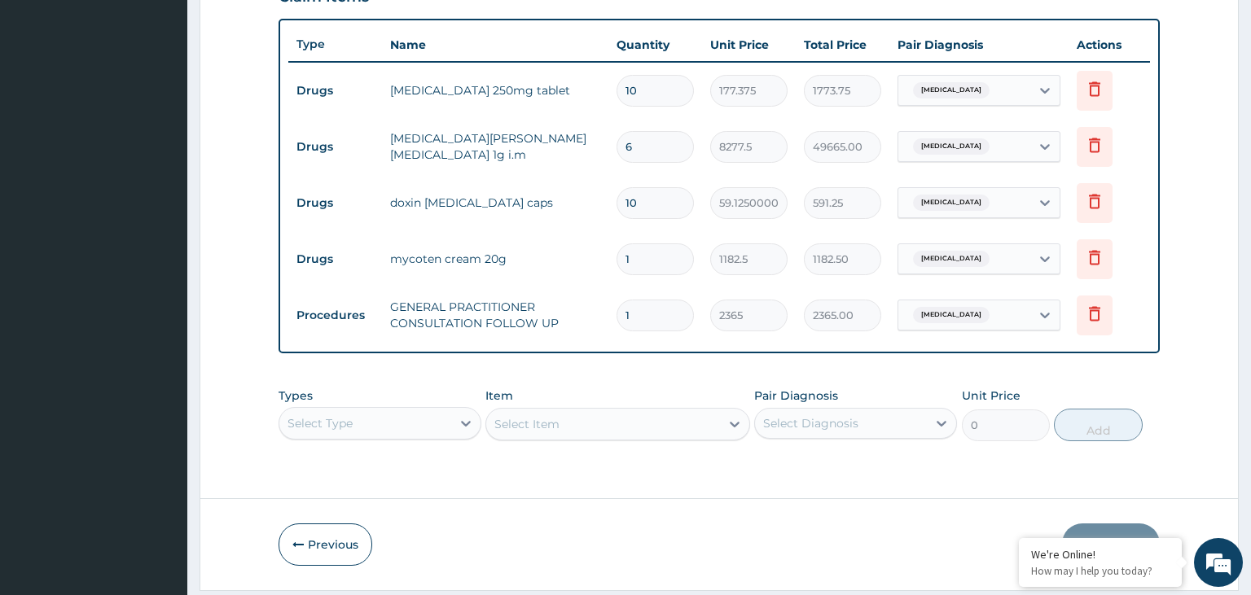
scroll to position [633, 0]
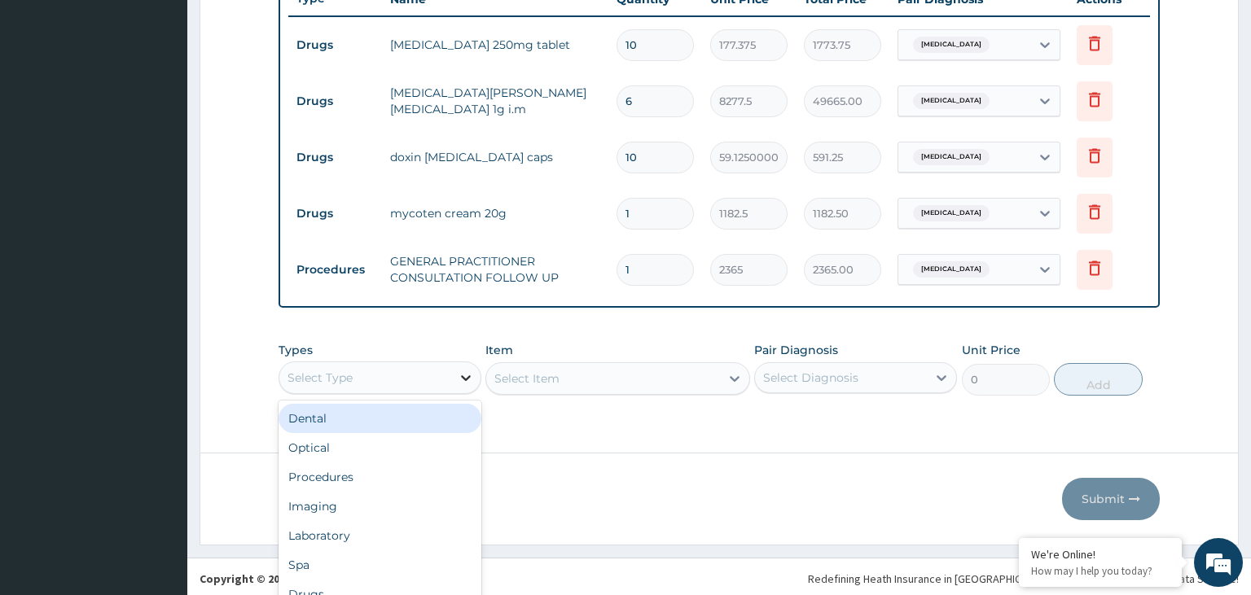
click at [472, 376] on div "option Dental focused, 1 of 10. 10 results available. Use Up and Down to choose…" at bounding box center [380, 378] width 203 height 33
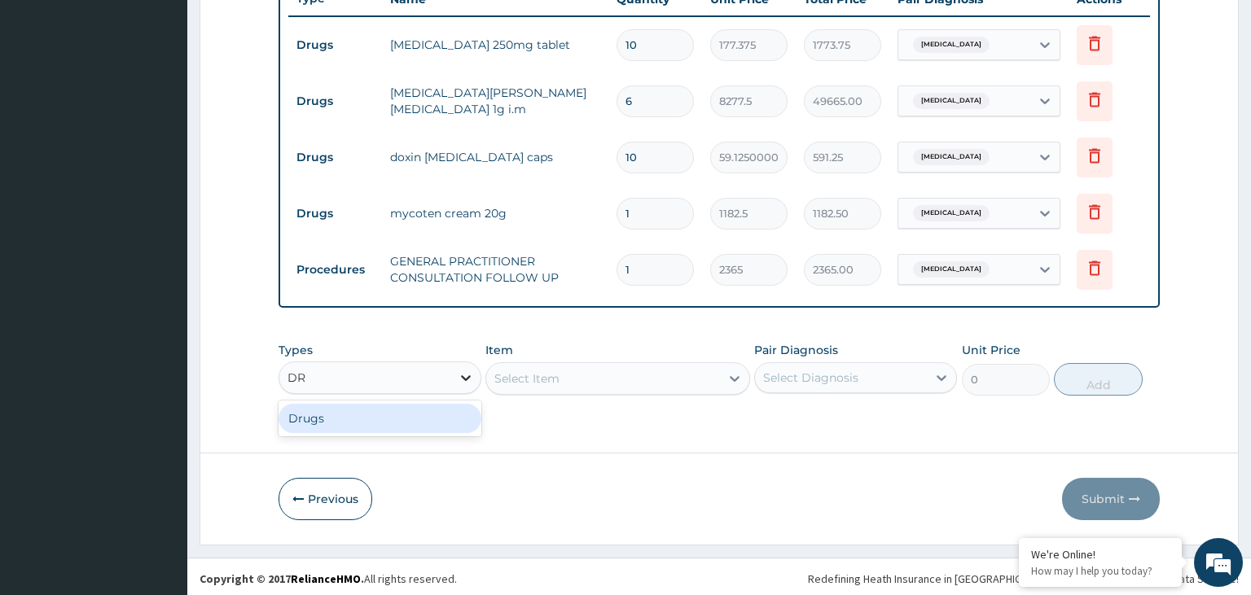
scroll to position [0, 0]
type input "DRUGS"
click at [417, 426] on div "Drugs" at bounding box center [380, 418] width 203 height 29
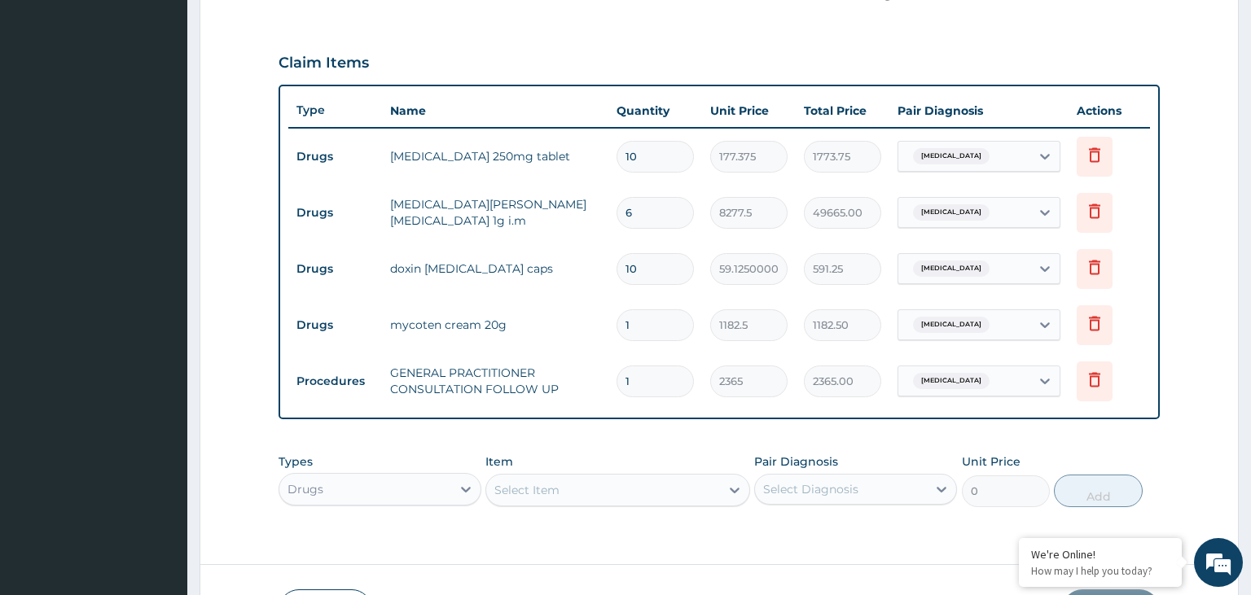
scroll to position [531, 0]
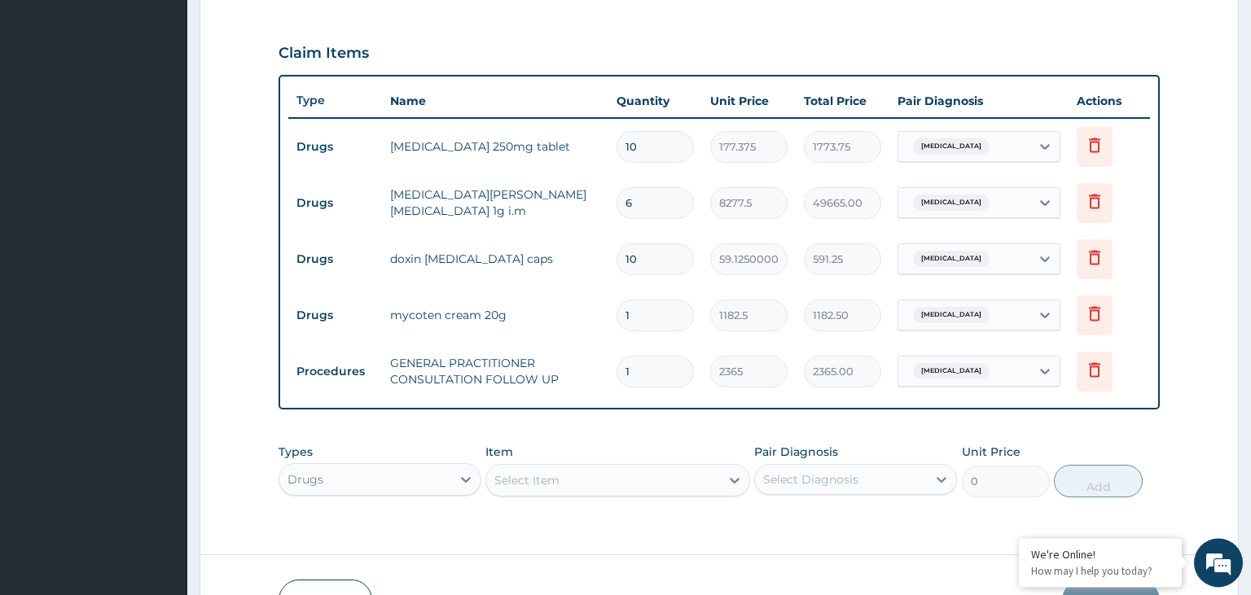
click at [671, 489] on div "Select Item" at bounding box center [617, 480] width 265 height 33
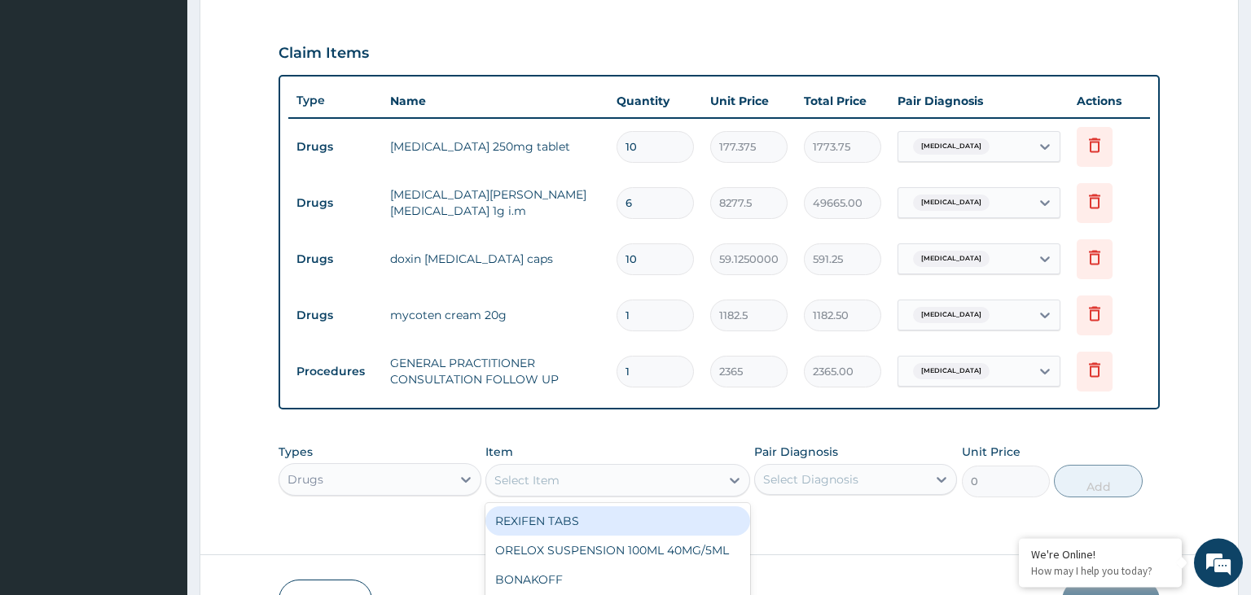
scroll to position [46, 0]
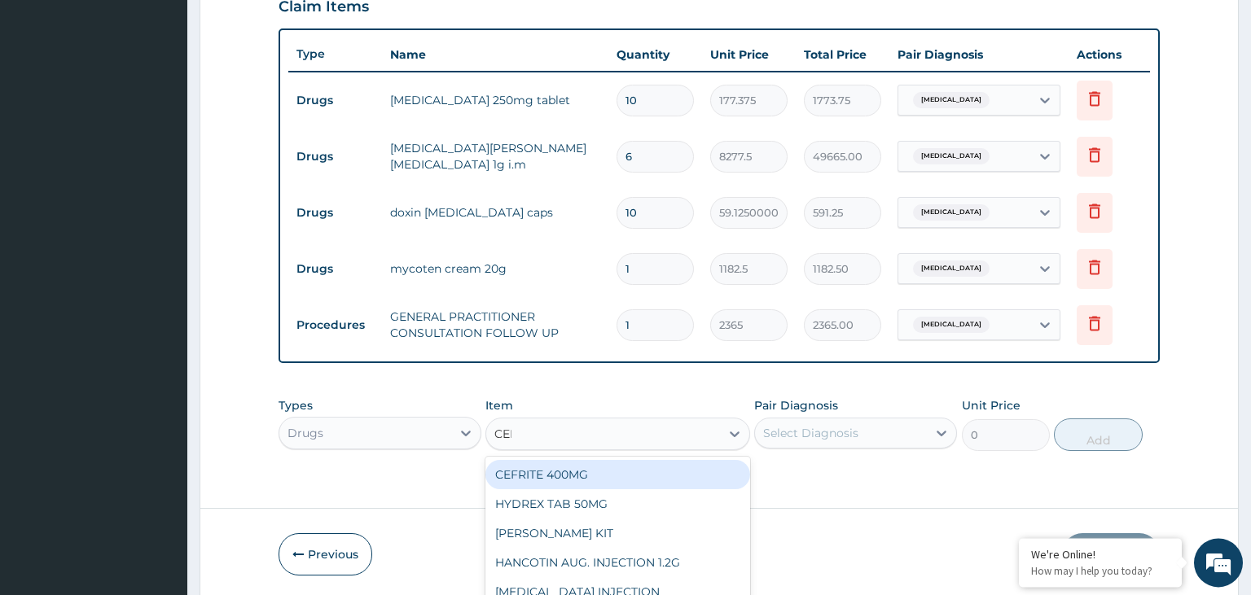
type input "CEFT"
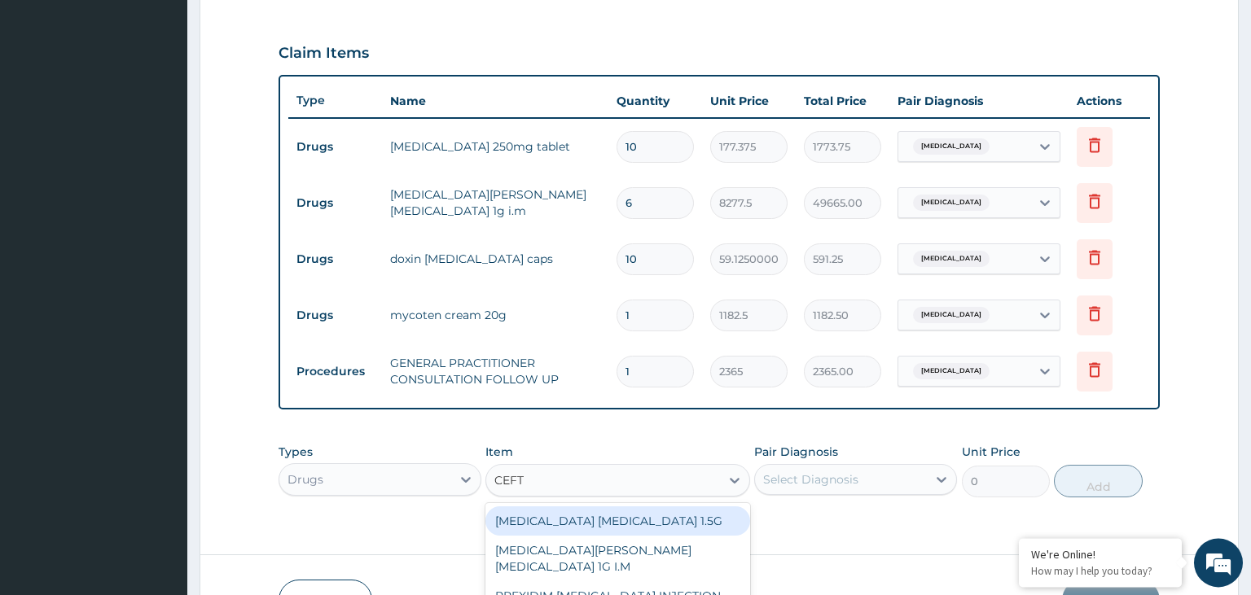
scroll to position [0, 0]
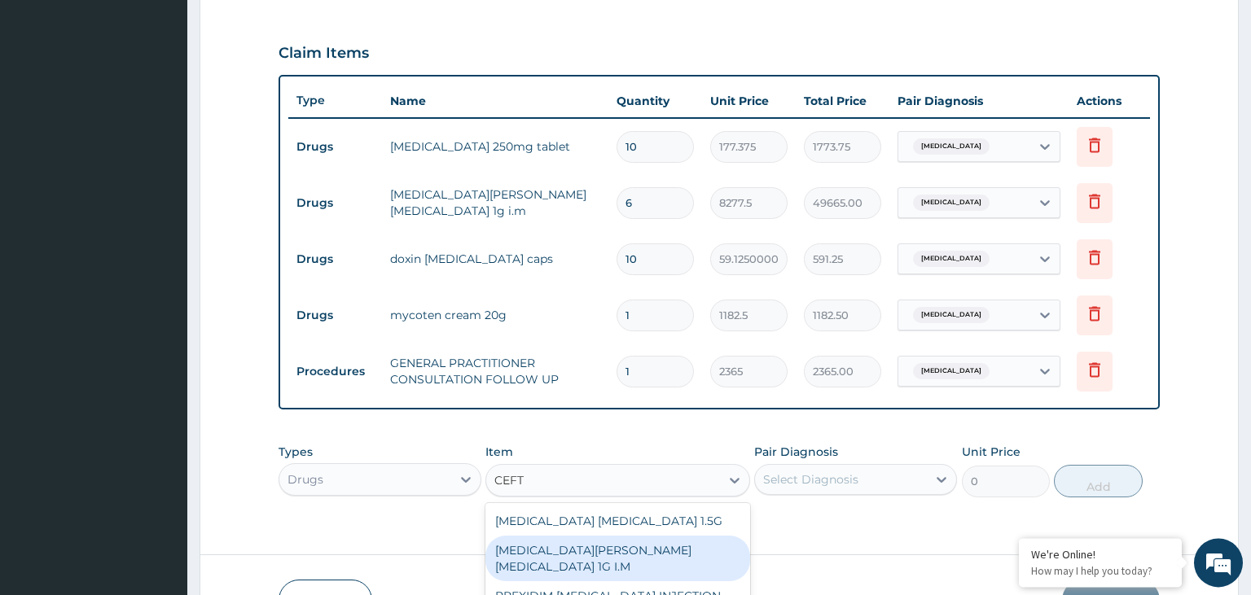
click at [676, 543] on div "ROCEPHIN CEFTRIAXONE 1G I.M" at bounding box center [617, 559] width 265 height 46
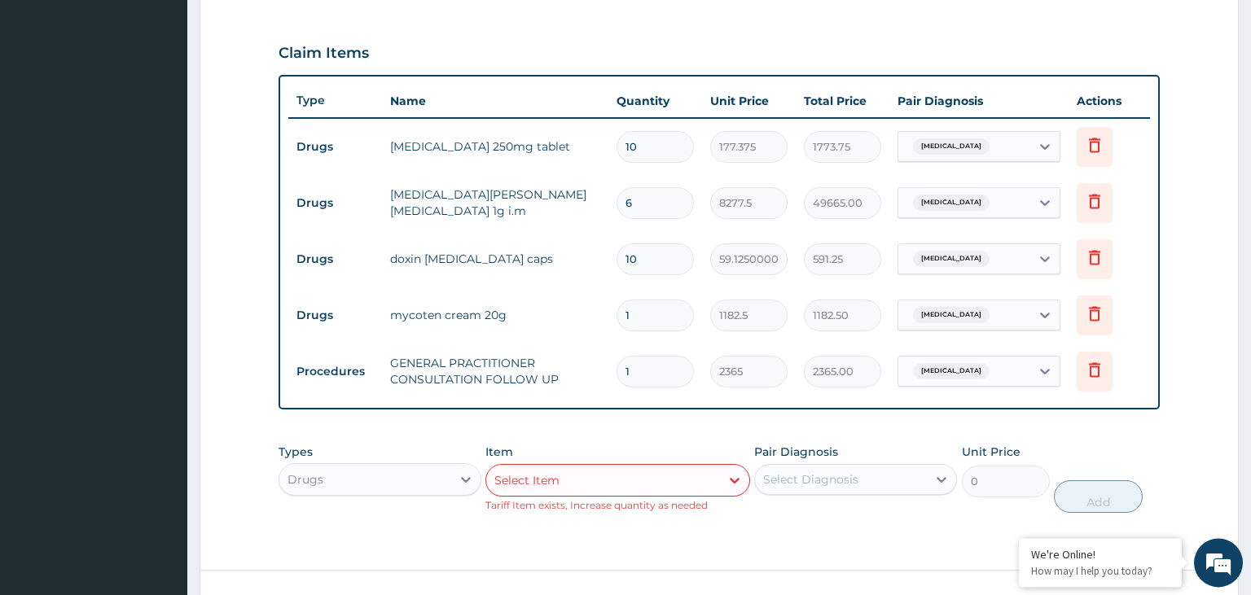
scroll to position [531, 0]
click at [648, 482] on div "option ROCEPHIN CEFTRIAXONE 1G I.M, selected. Select is focused ,type to refine…" at bounding box center [617, 480] width 265 height 33
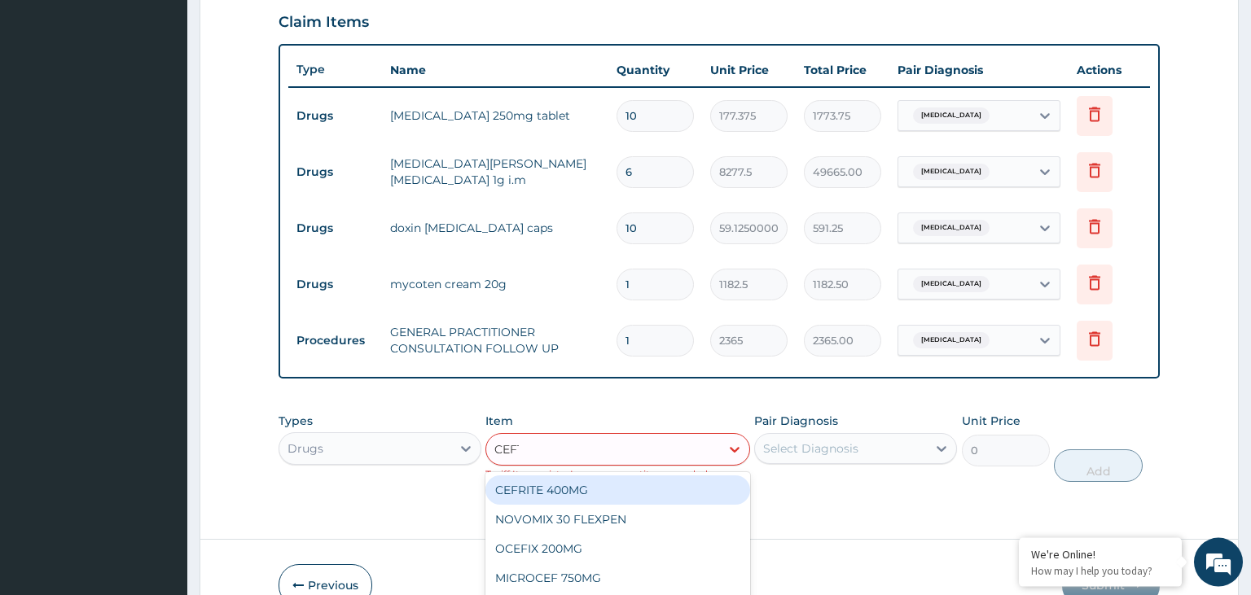
scroll to position [0, 0]
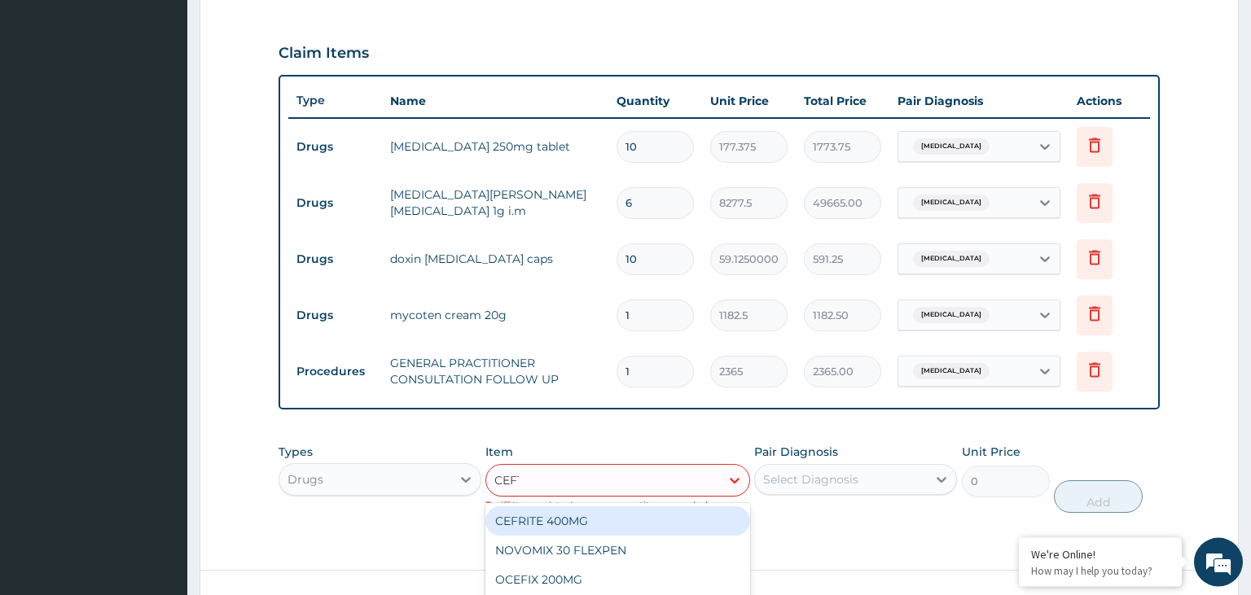
type input "CEFTR"
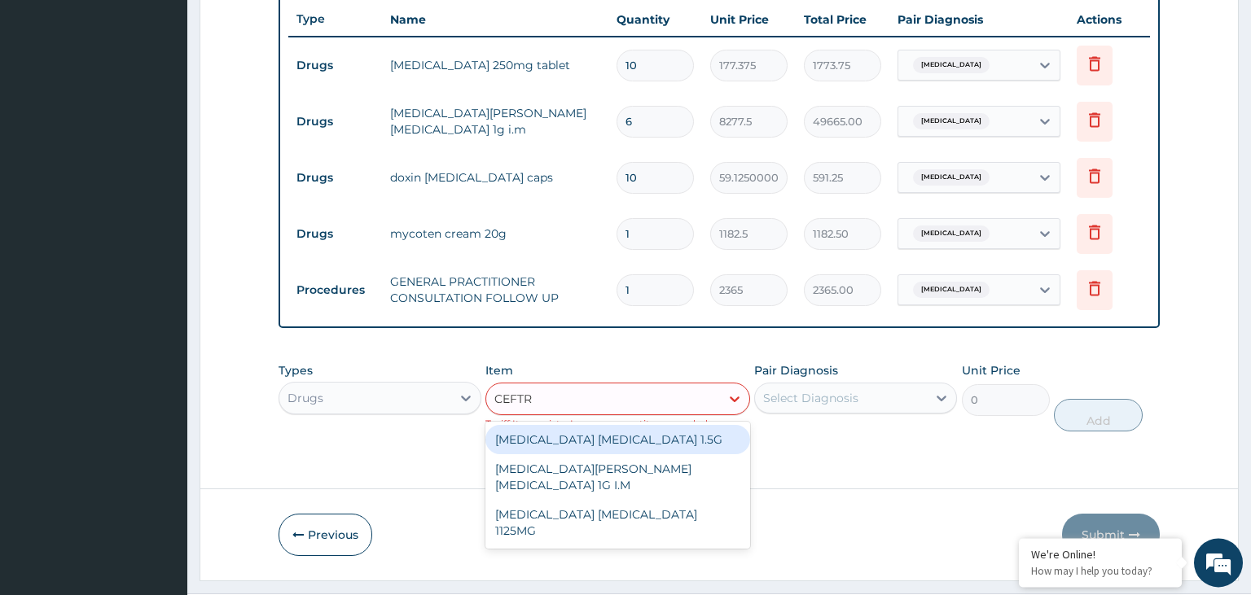
scroll to position [648, 0]
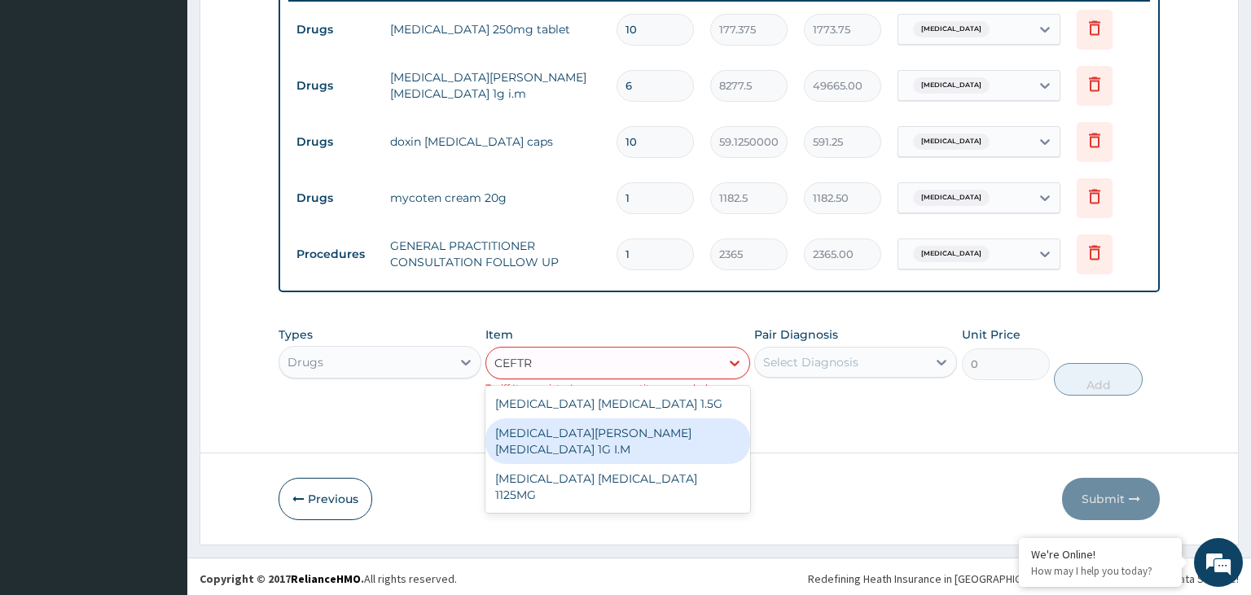
click at [640, 431] on div "ROCEPHIN CEFTRIAXONE 1G I.M" at bounding box center [617, 442] width 265 height 46
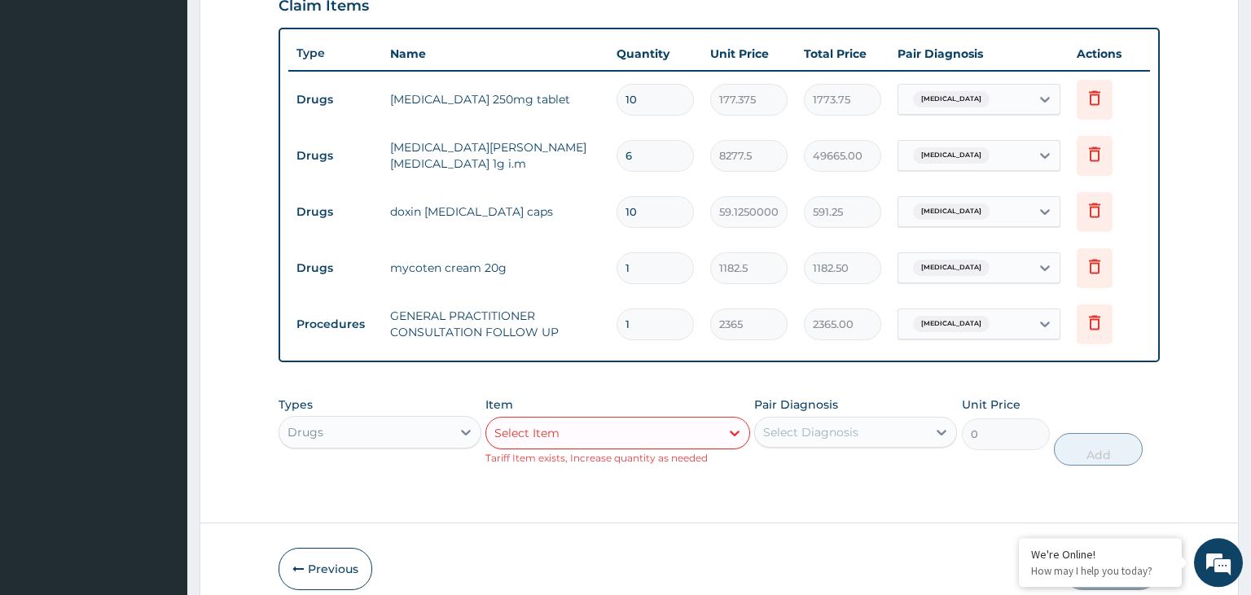
scroll to position [580, 0]
click at [1100, 143] on icon at bounding box center [1095, 153] width 20 height 20
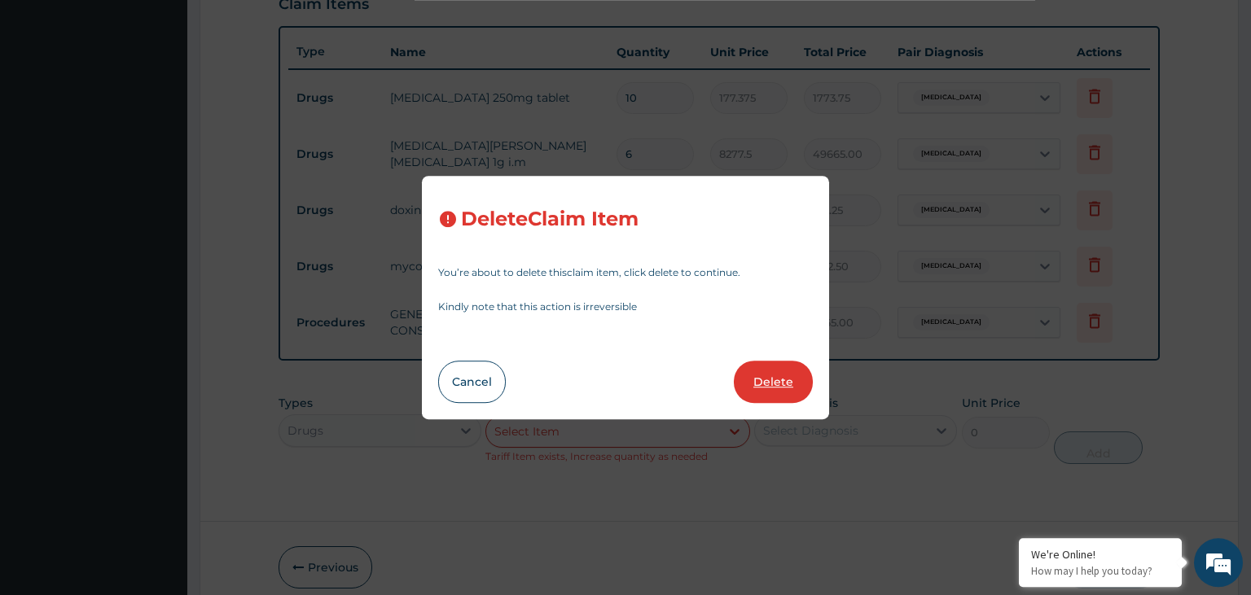
click at [776, 379] on button "Delete" at bounding box center [773, 382] width 79 height 42
type input "10"
type input "59.12500000000001"
type input "591.25"
type input "1"
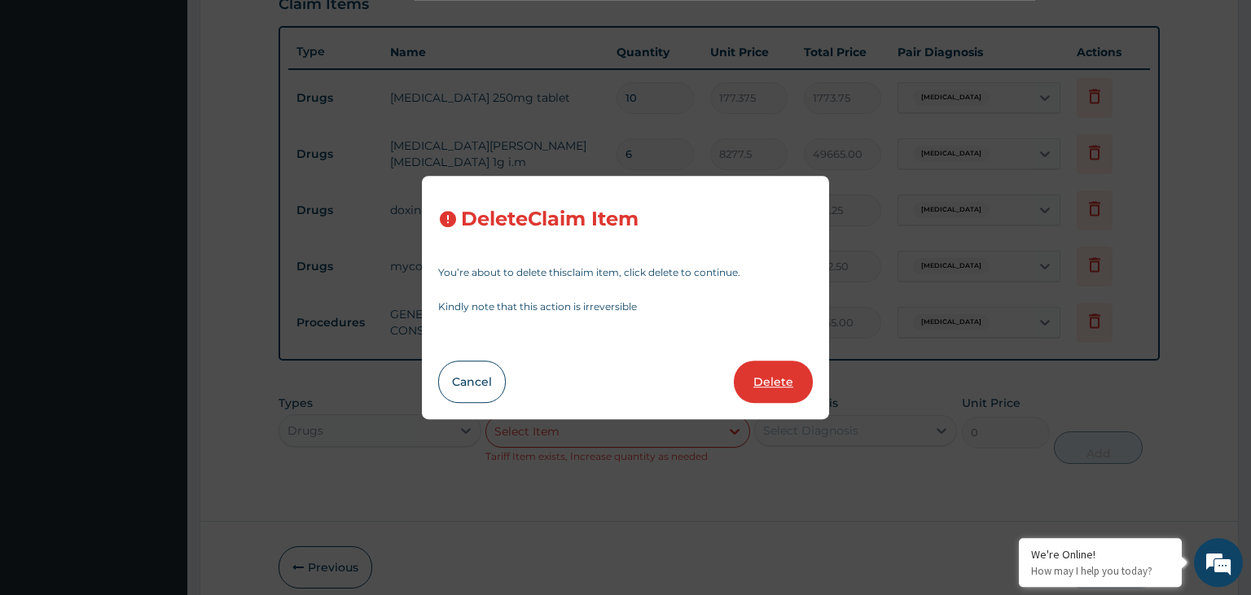
type input "1182.5"
type input "1182.50"
type input "2365"
type input "2365.00"
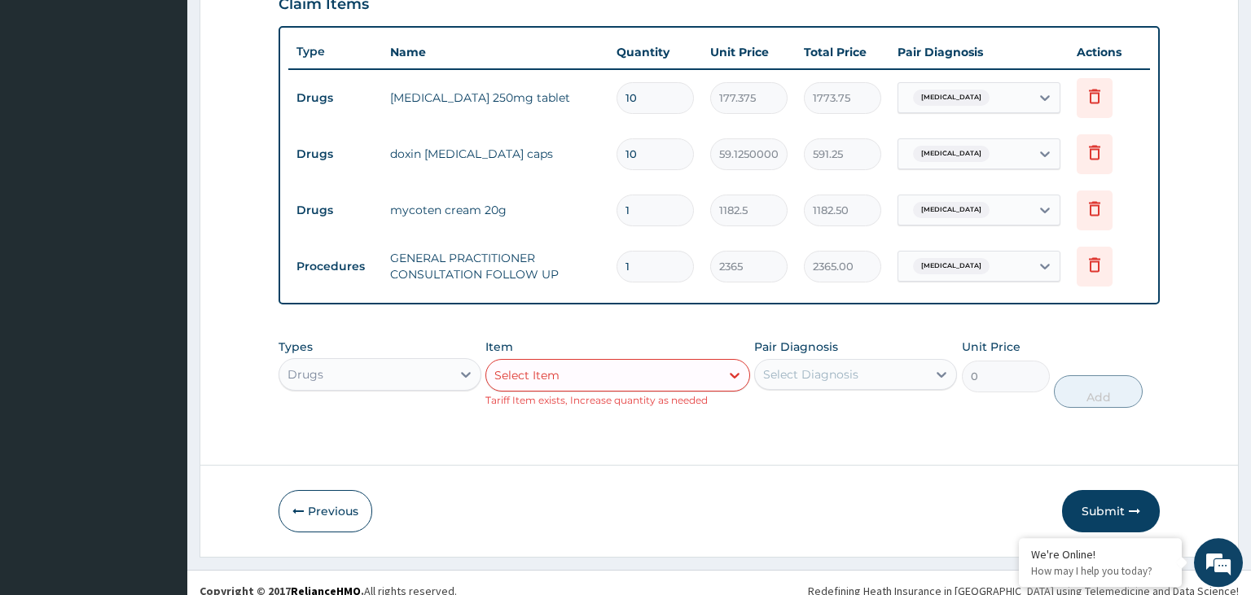
click at [682, 376] on div "Select Item" at bounding box center [603, 375] width 234 height 26
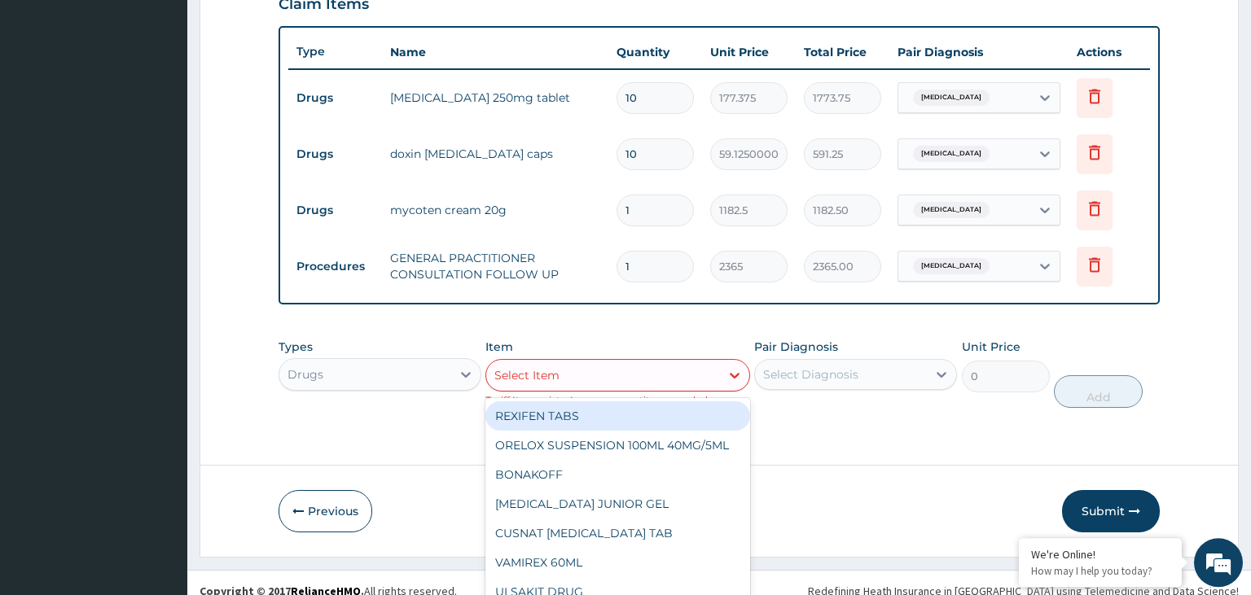
scroll to position [31, 0]
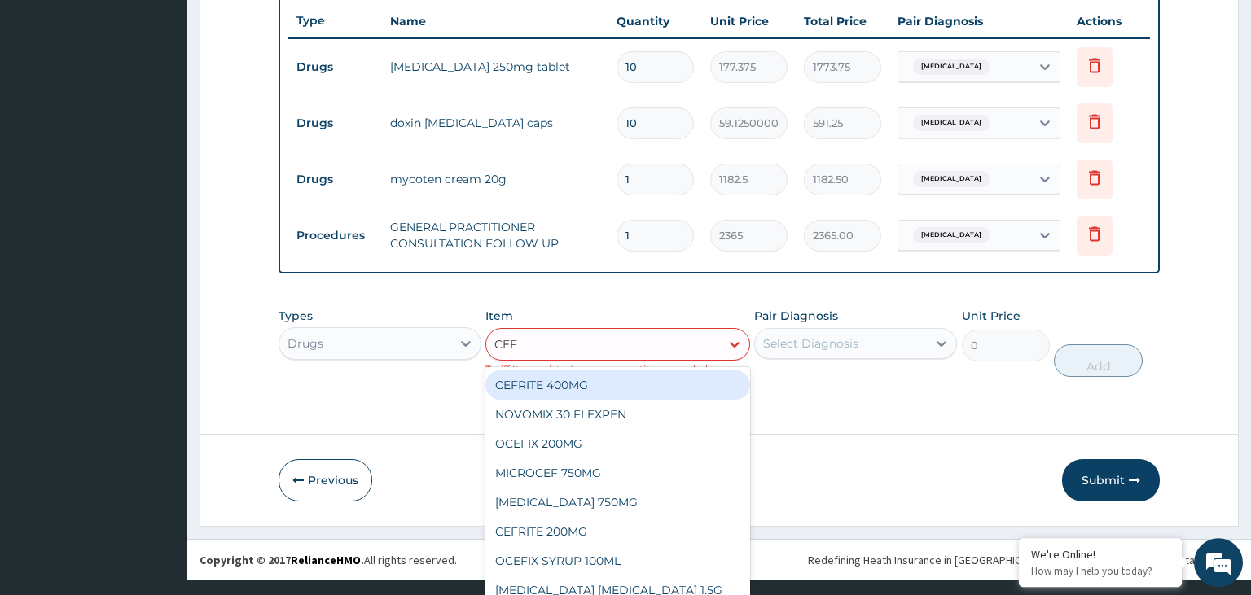
type input "CEFT"
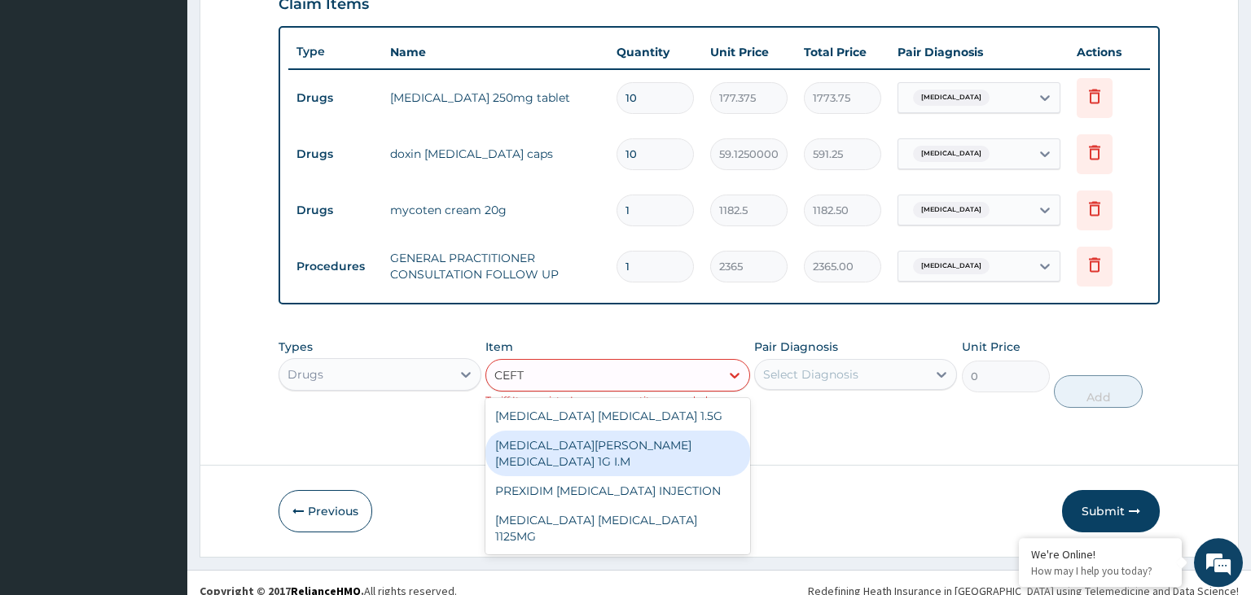
click at [685, 441] on div "[MEDICAL_DATA][PERSON_NAME][MEDICAL_DATA] 1G I.M" at bounding box center [617, 454] width 265 height 46
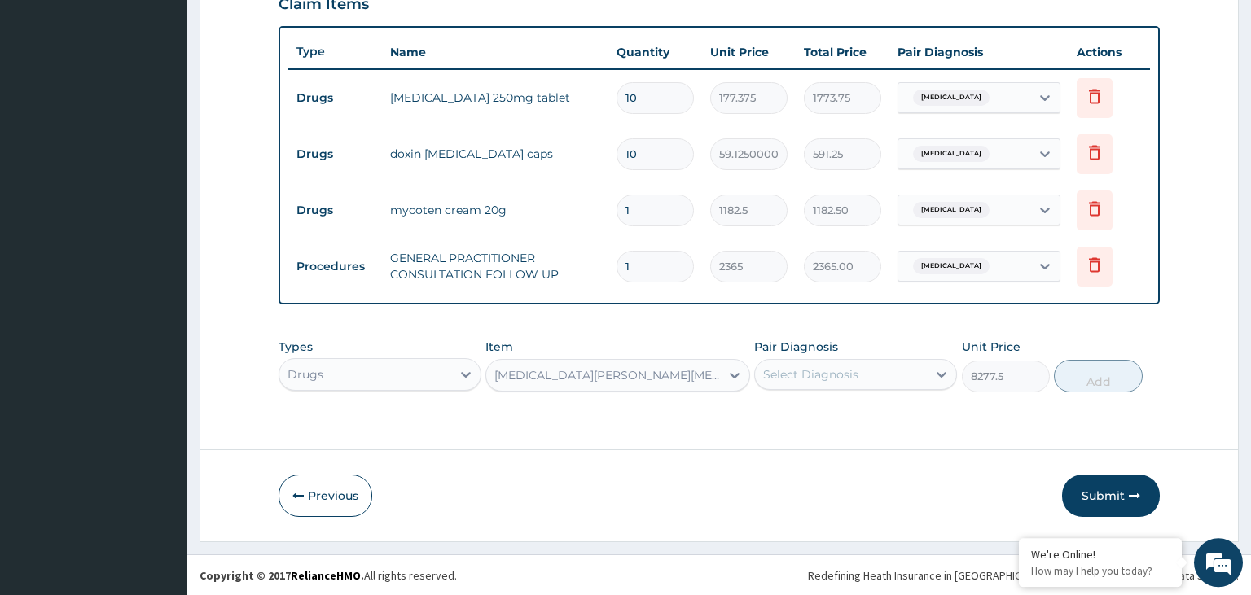
type input "8277.5"
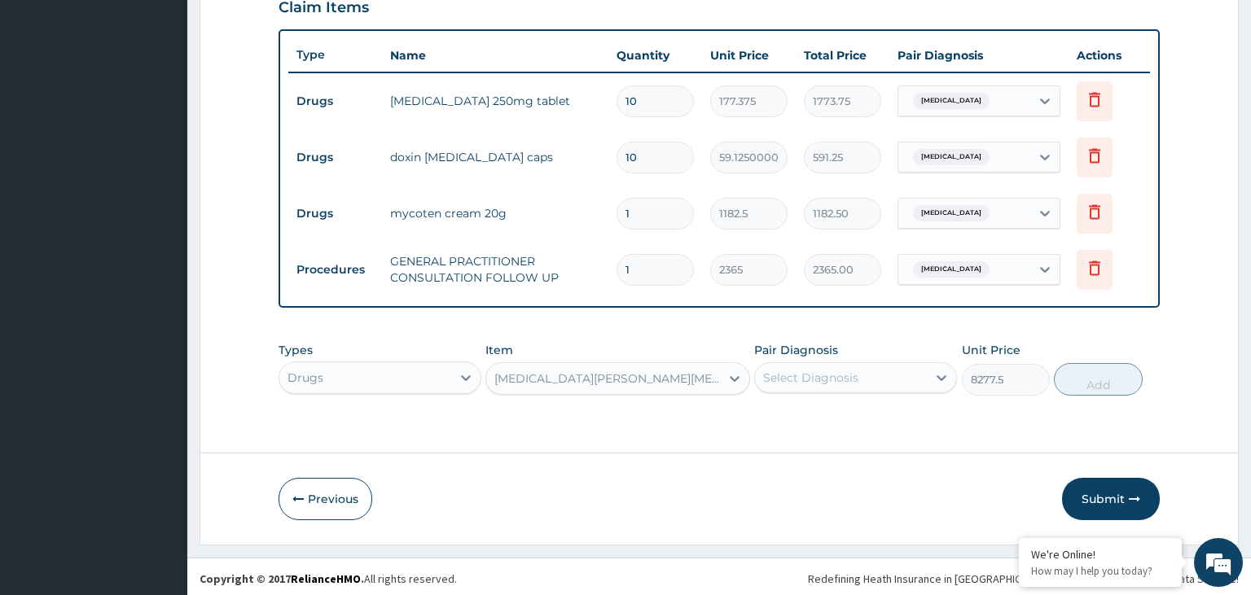
click at [847, 377] on div "Select Diagnosis" at bounding box center [810, 378] width 95 height 16
click at [768, 415] on input "checkbox" at bounding box center [769, 418] width 11 height 11
checkbox input "true"
click at [1083, 380] on button "Add" at bounding box center [1098, 379] width 88 height 33
type input "0"
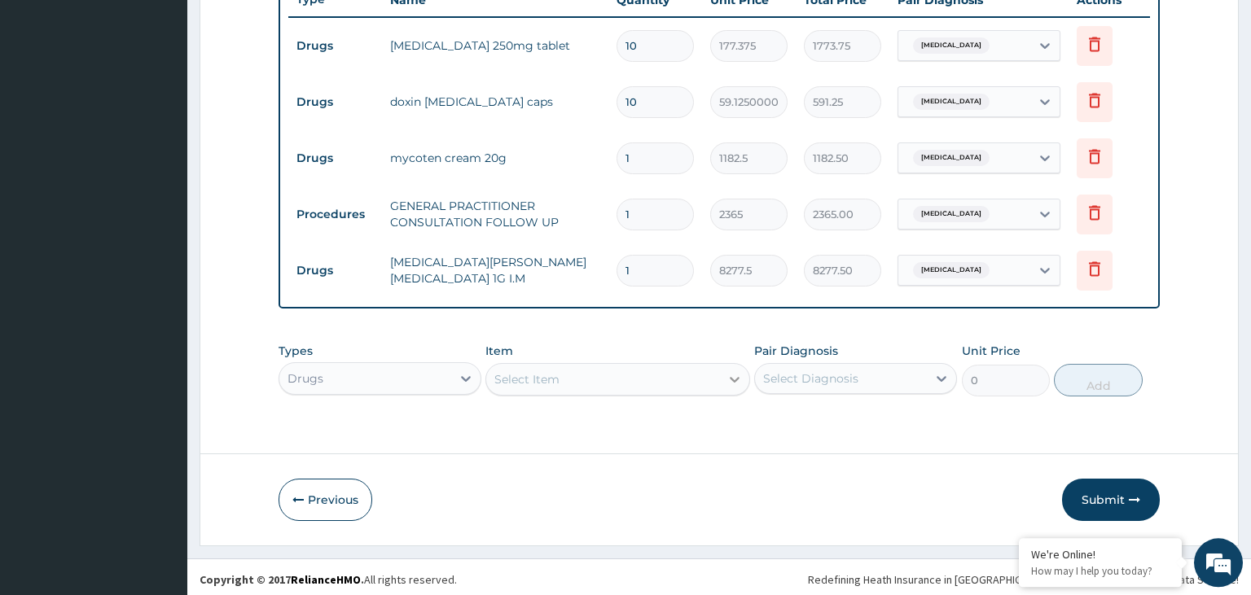
scroll to position [633, 0]
type input "0.00"
type input "6"
type input "49665.00"
click at [1100, 490] on button "Submit" at bounding box center [1111, 499] width 98 height 42
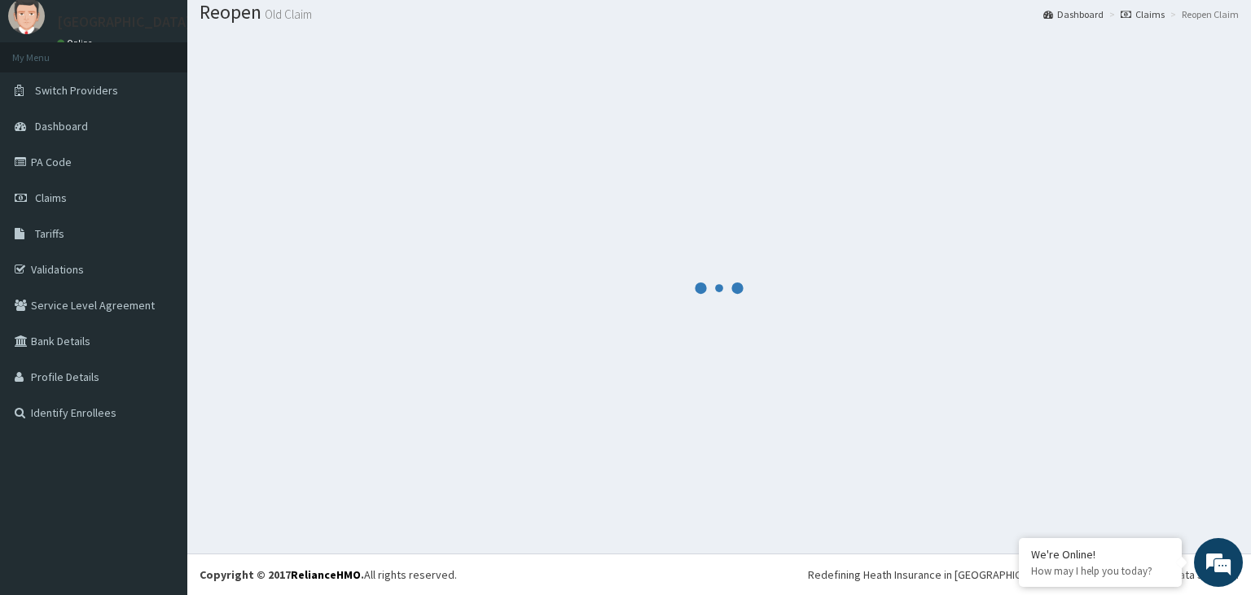
scroll to position [50, 0]
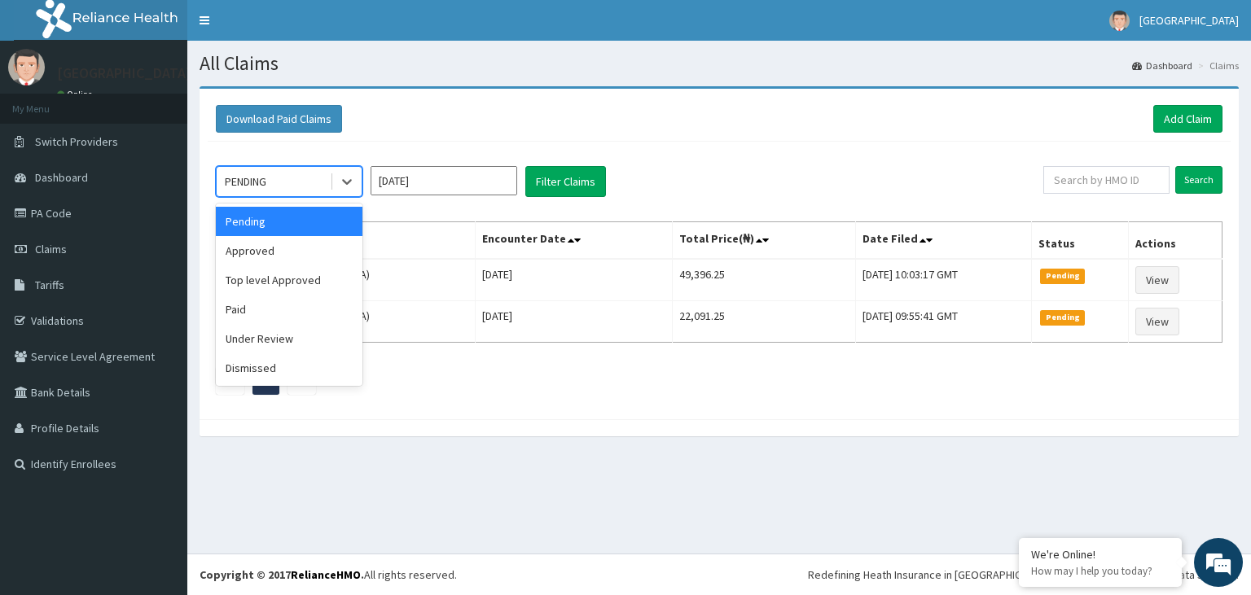
click at [298, 344] on div "Under Review" at bounding box center [289, 338] width 147 height 29
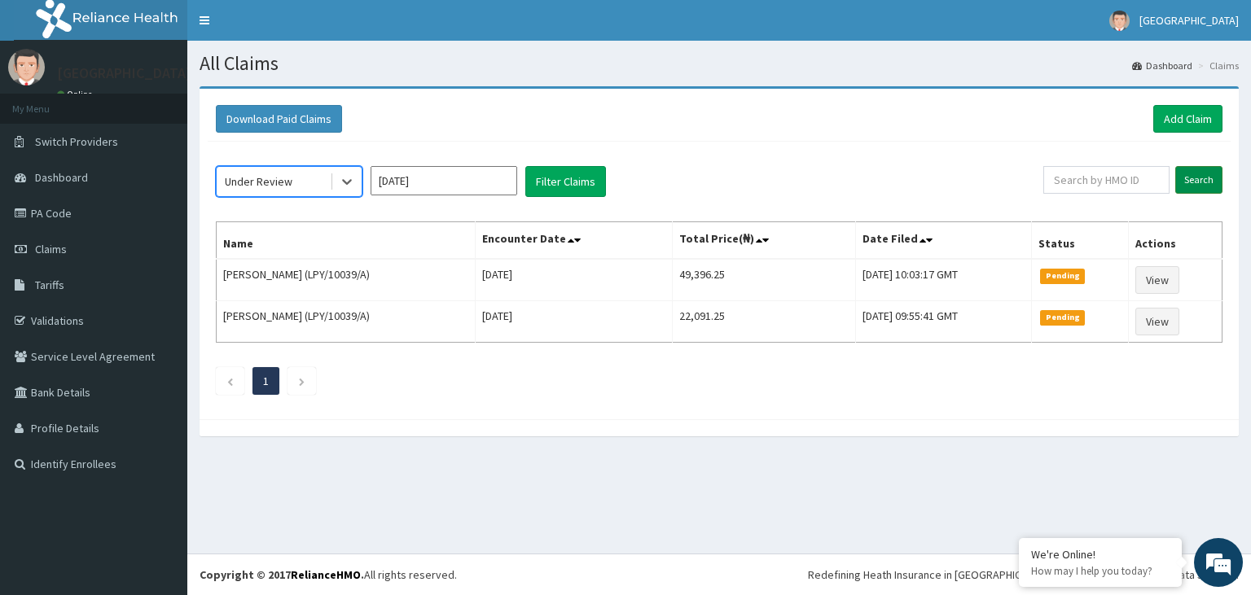
click at [1205, 175] on input "Search" at bounding box center [1198, 180] width 47 height 28
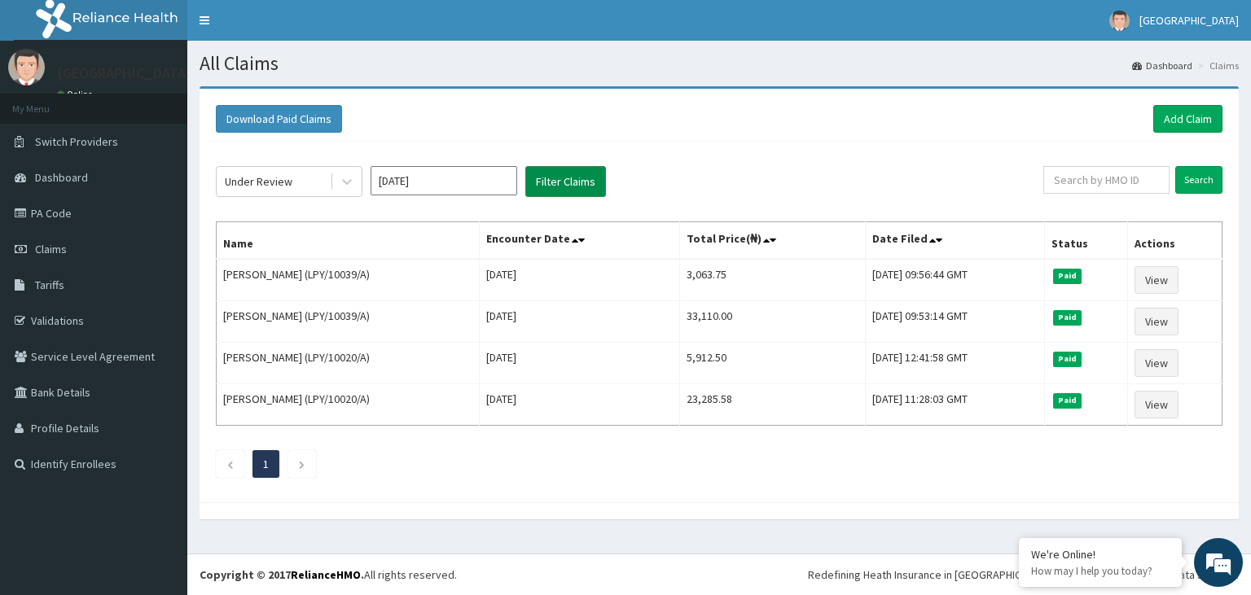
click at [565, 179] on button "Filter Claims" at bounding box center [565, 181] width 81 height 31
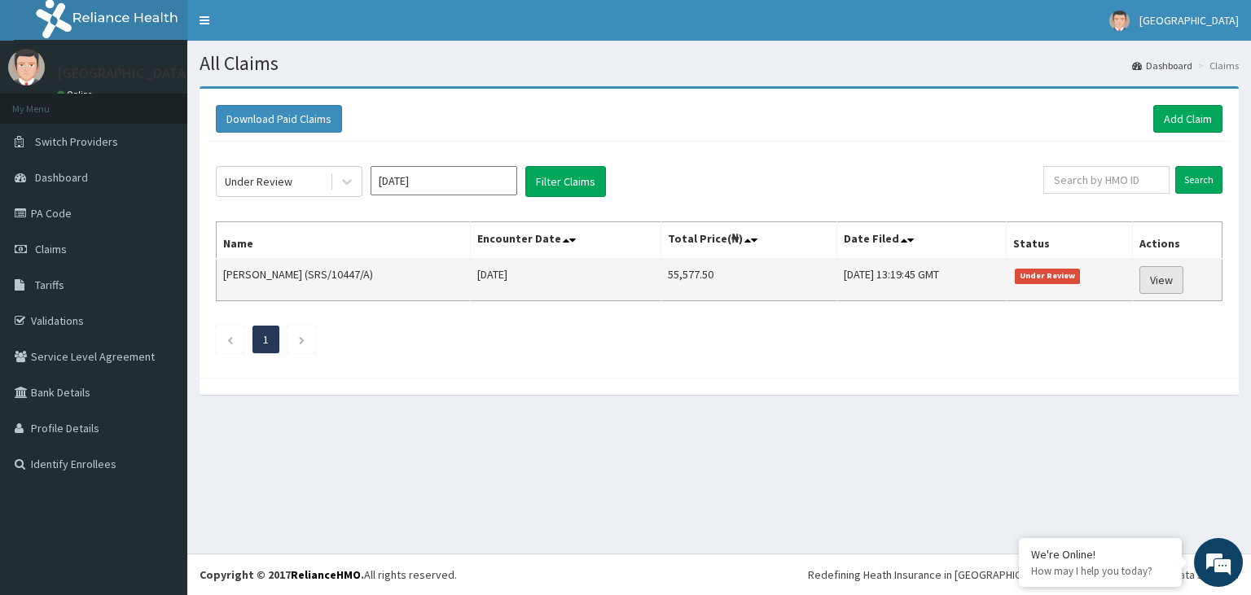
click at [1159, 276] on link "View" at bounding box center [1161, 280] width 44 height 28
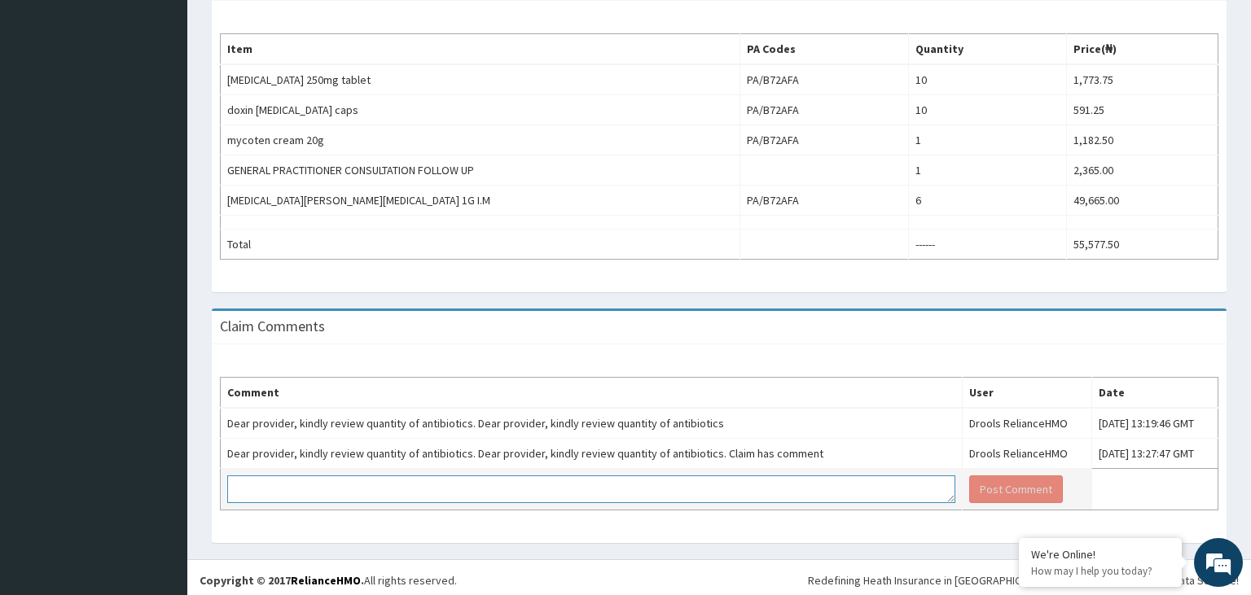
click at [526, 491] on textarea at bounding box center [591, 490] width 728 height 28
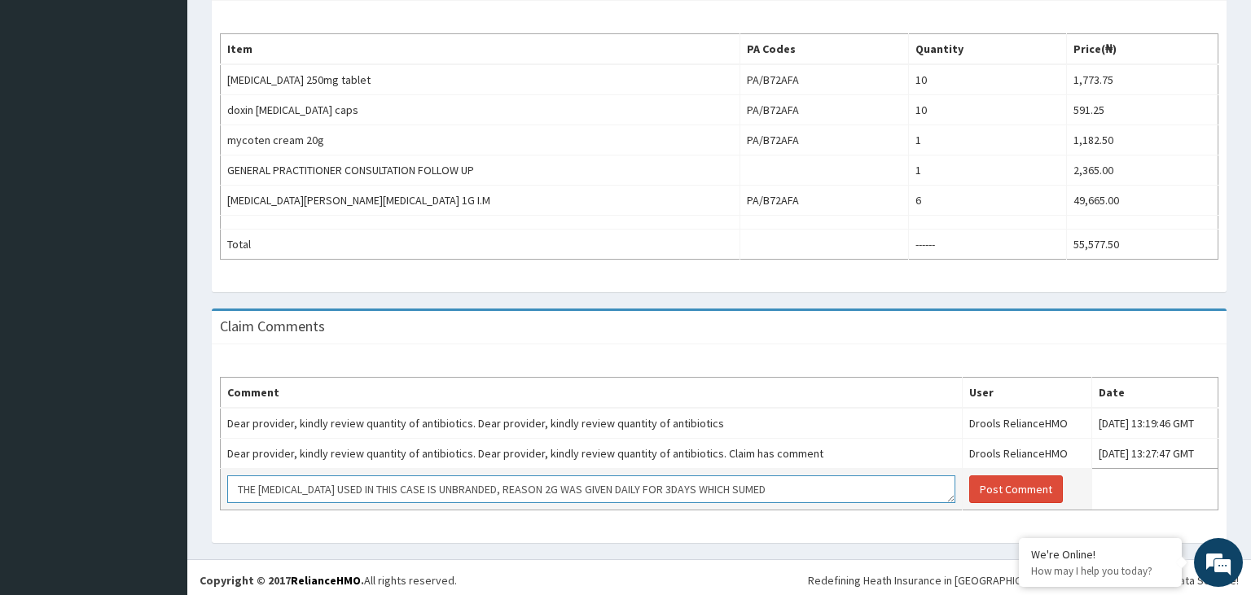
click at [741, 483] on textarea "THE CEFTRIAXONE USED IN THIS CASE IS UNBRANDED, REASON 2G WAS GIVEN DAILY FOR 3…" at bounding box center [591, 490] width 728 height 28
type textarea "THE CEFTRIAXONE USED IN THIS CASE IS UNBRANDED, REASON 2G WAS GIVEN DAILY FOR 3…"
click at [985, 481] on button "Post Comment" at bounding box center [1016, 490] width 94 height 28
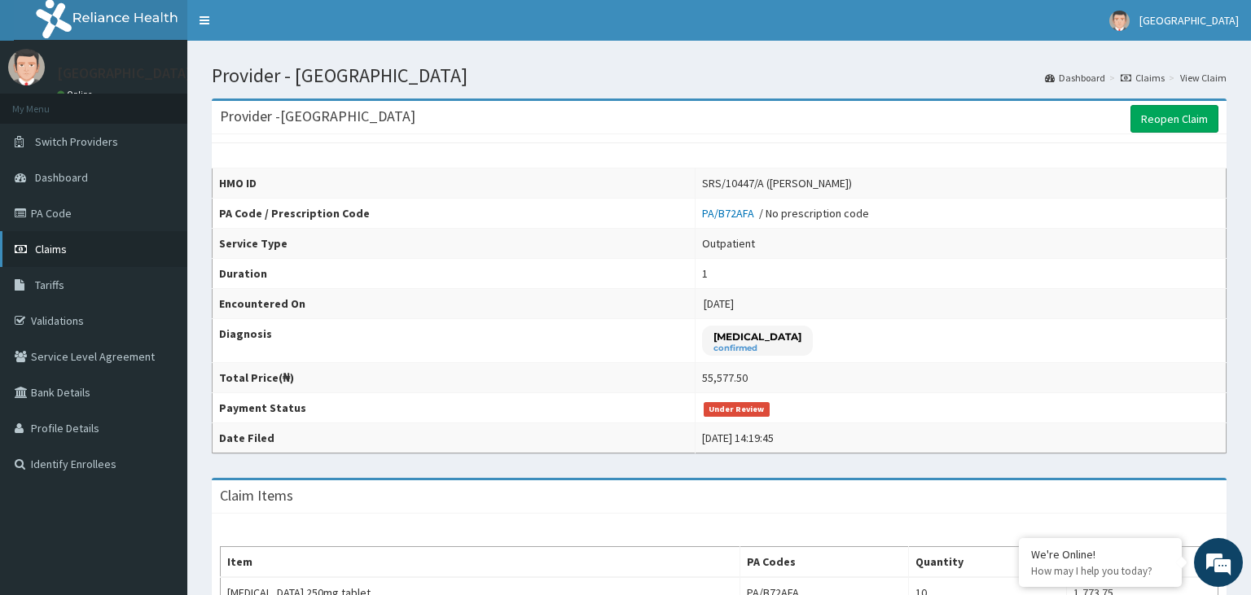
click at [60, 249] on span "Claims" at bounding box center [51, 249] width 32 height 15
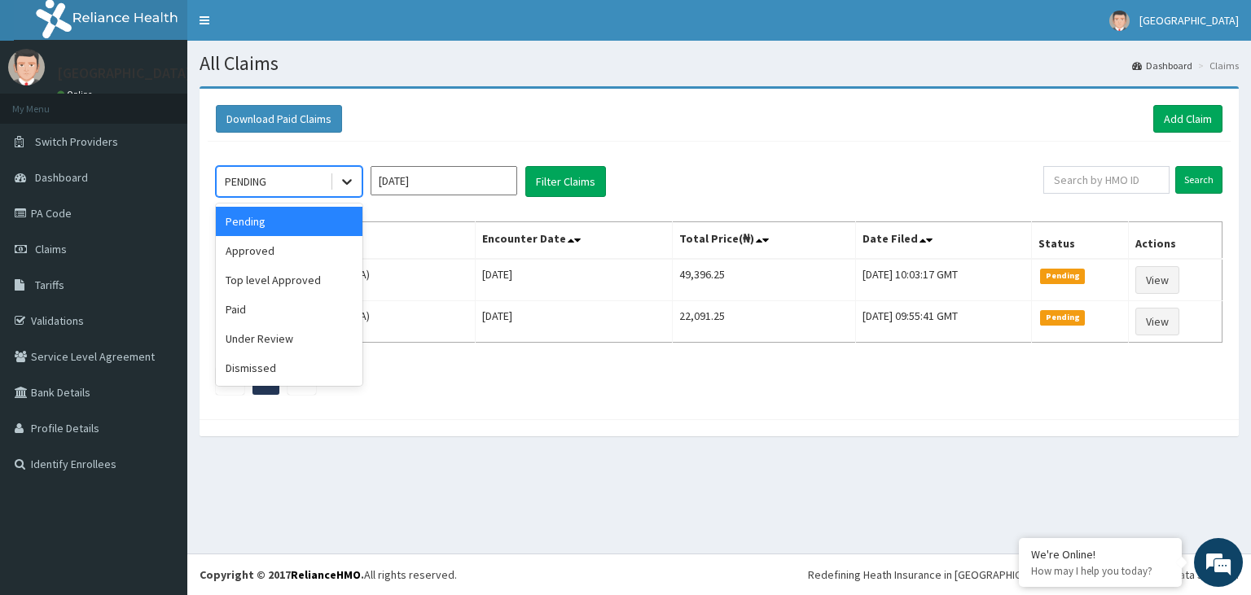
click at [347, 179] on icon at bounding box center [347, 181] width 16 height 16
click at [277, 303] on div "Paid" at bounding box center [289, 309] width 147 height 29
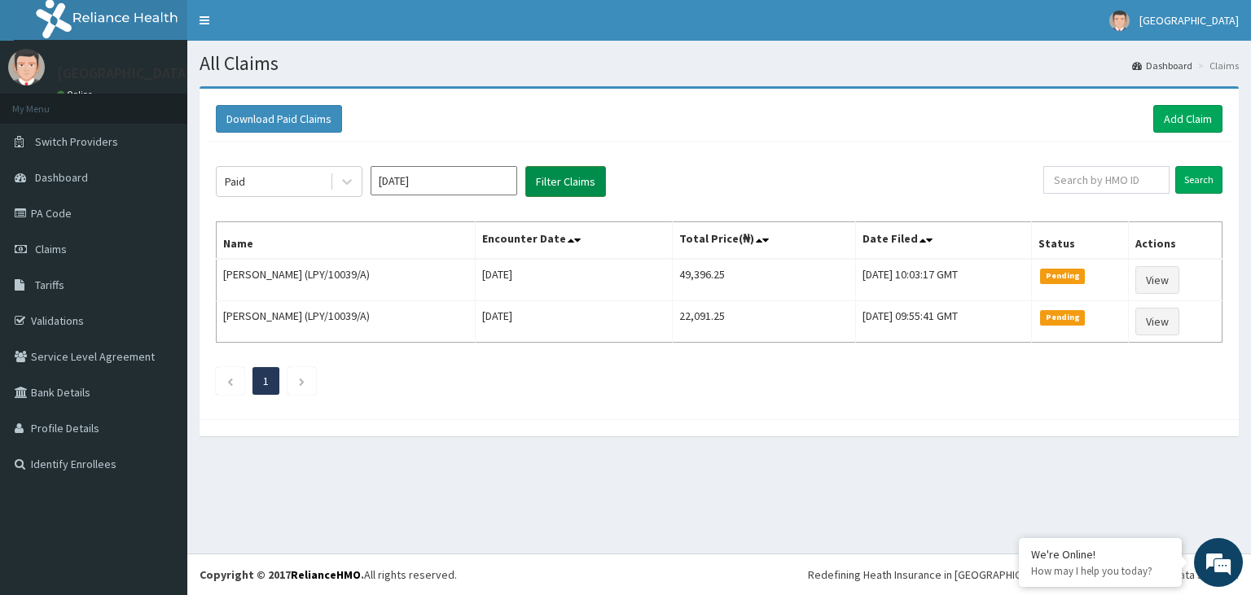
click at [559, 185] on button "Filter Claims" at bounding box center [565, 181] width 81 height 31
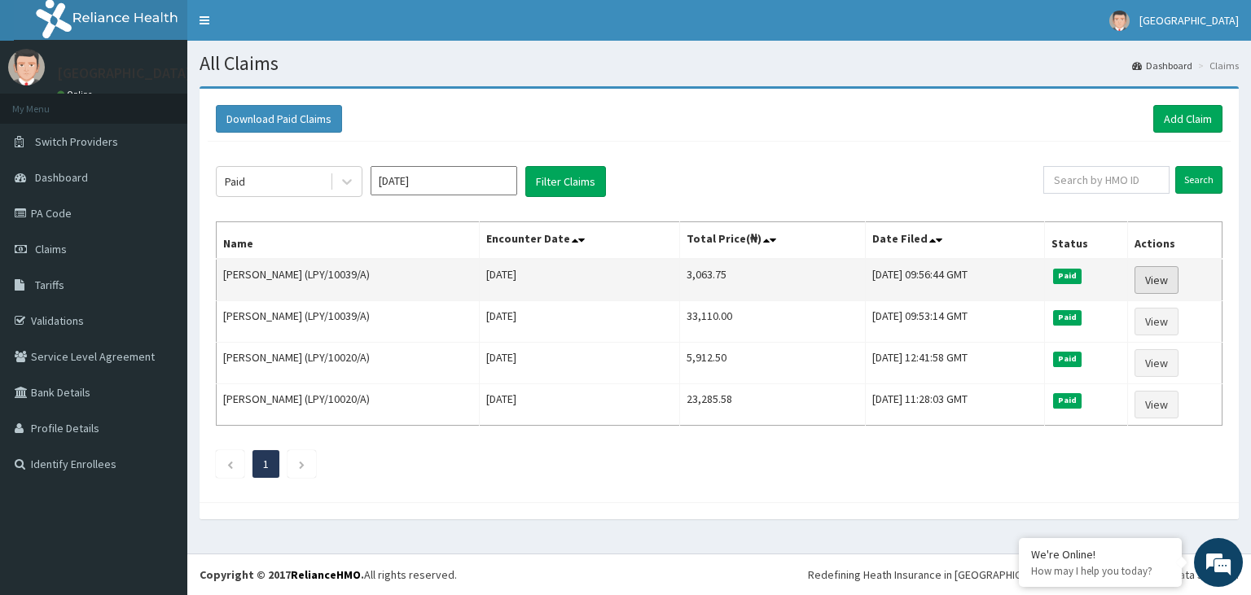
click at [1171, 278] on link "View" at bounding box center [1157, 280] width 44 height 28
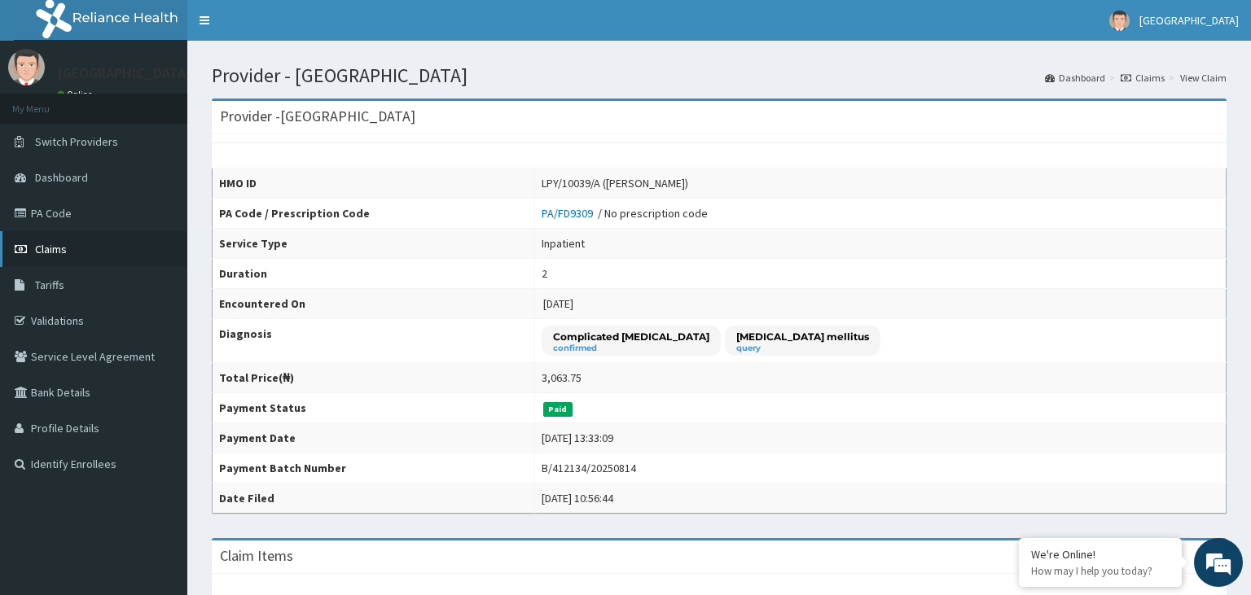
click at [55, 245] on span "Claims" at bounding box center [51, 249] width 32 height 15
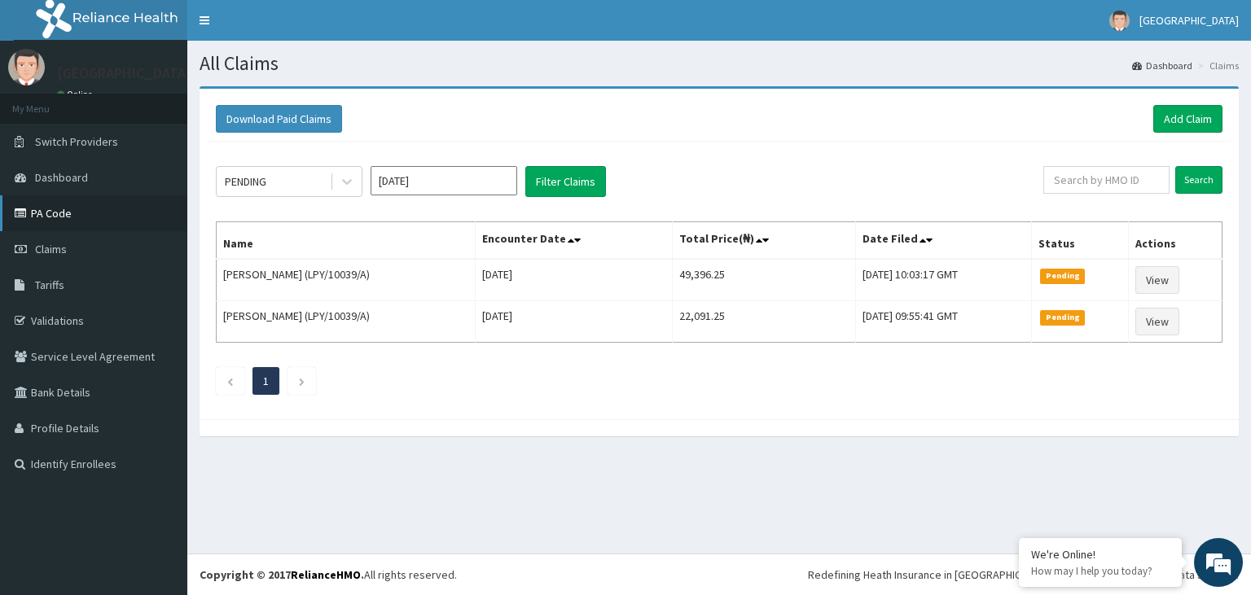
click at [55, 214] on link "PA Code" at bounding box center [93, 213] width 187 height 36
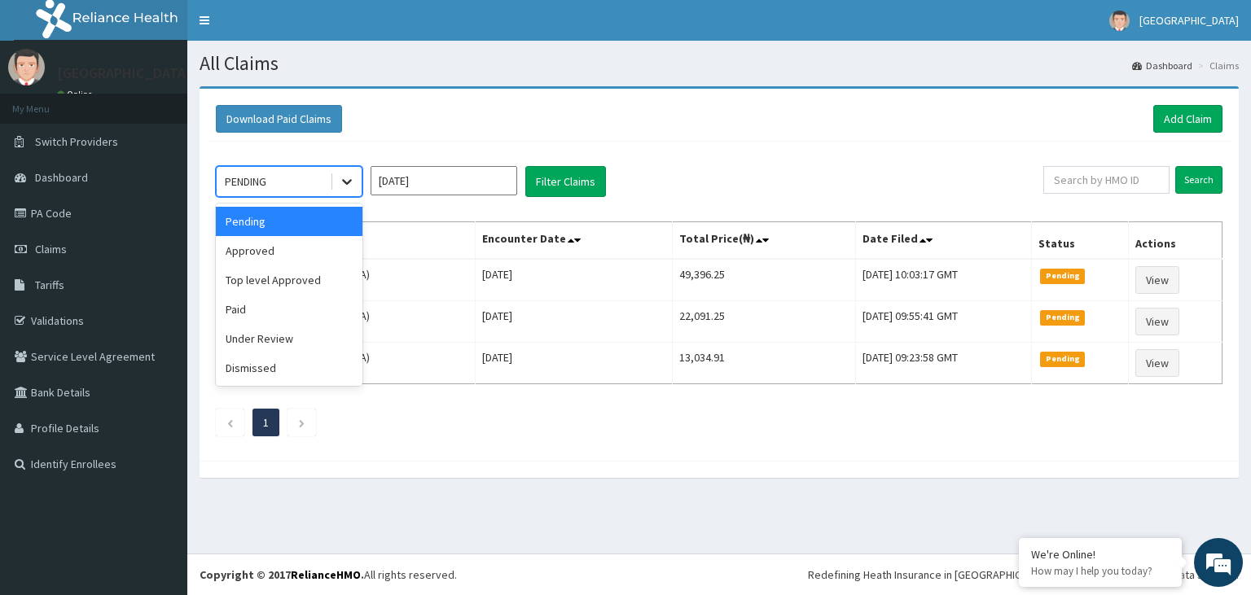
click at [351, 180] on icon at bounding box center [347, 183] width 10 height 6
click at [296, 334] on div "Under Review" at bounding box center [289, 338] width 147 height 29
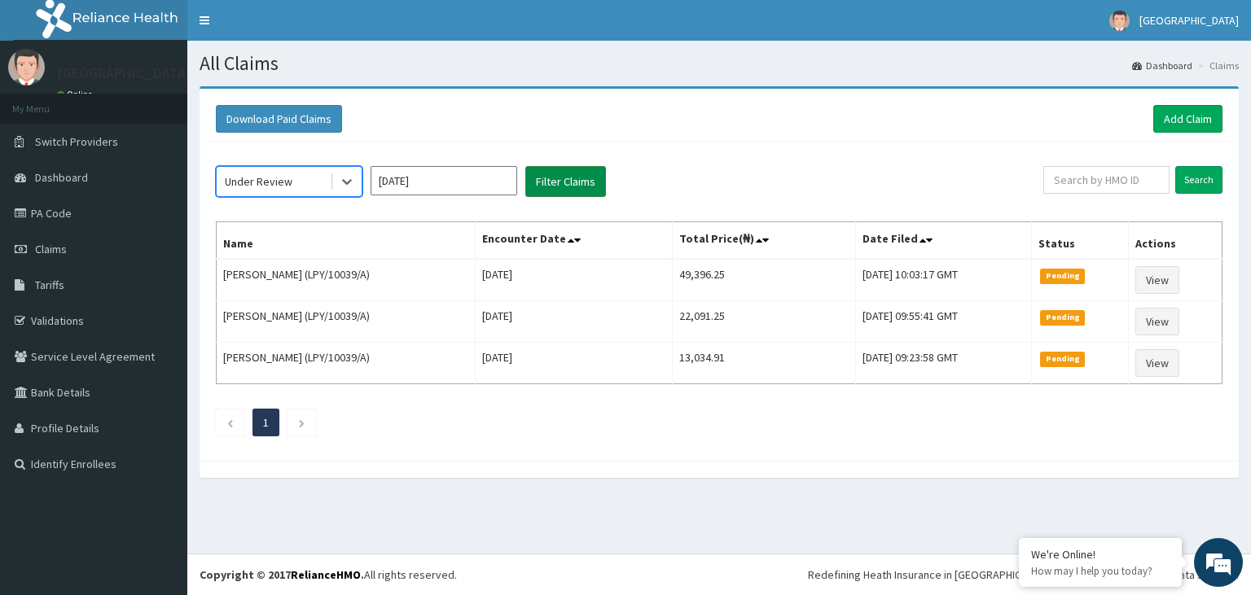
click at [566, 181] on button "Filter Claims" at bounding box center [565, 181] width 81 height 31
